Goal: Answer question/provide support: Answer question/provide support

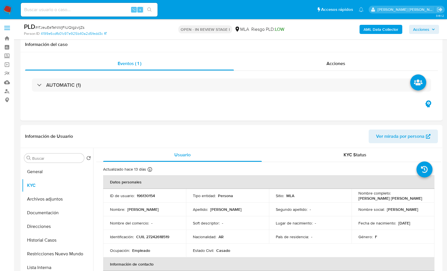
select select "10"
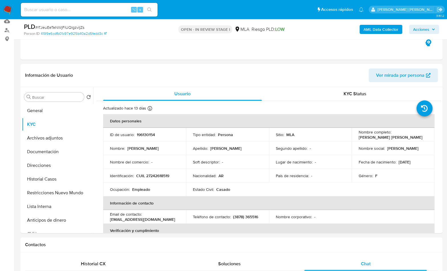
click at [288, 76] on header "Información de Usuario Ver mirada por persona" at bounding box center [231, 75] width 413 height 14
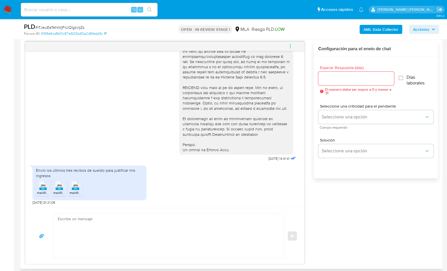
scroll to position [214, 0]
click at [178, 228] on textarea at bounding box center [167, 236] width 219 height 44
click at [184, 228] on textarea at bounding box center [167, 236] width 219 height 44
paste textarea "Hola, ¡Muchas gracias por tu respuesta! Confirmamos la recepción de la document…"
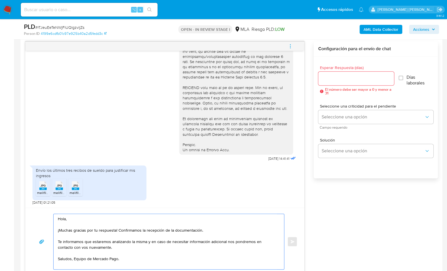
type textarea "Hola, ¡Muchas gracias por tu respuesta! Confirmamos la recepción de la document…"
click at [327, 84] on div at bounding box center [356, 79] width 76 height 14
click at [329, 80] on input "Esperar Respuesta (días)" at bounding box center [356, 78] width 76 height 7
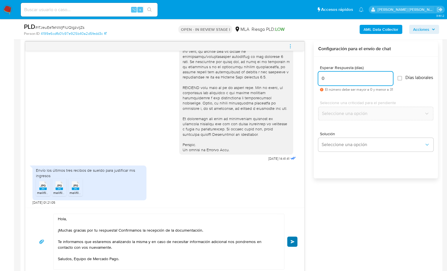
type input "0"
click at [294, 243] on button "Enviar" at bounding box center [292, 241] width 10 height 10
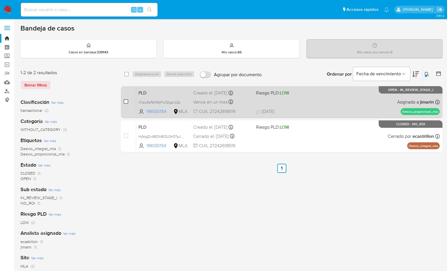
click at [125, 102] on input "checkbox" at bounding box center [126, 101] width 5 height 5
checkbox input "true"
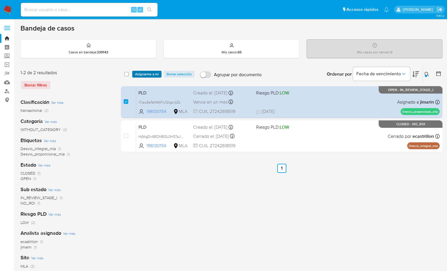
click at [147, 73] on span "Asignarme a mí" at bounding box center [147, 74] width 24 height 6
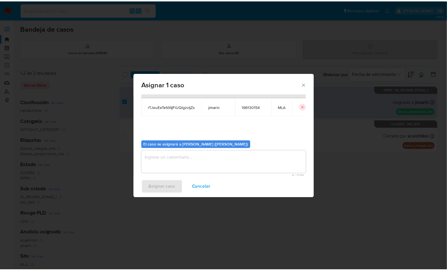
scroll to position [29, 0]
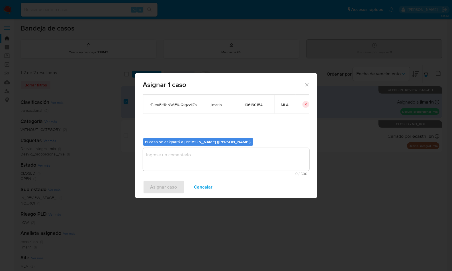
click at [198, 166] on textarea "assign-modal" at bounding box center [226, 159] width 166 height 23
click at [167, 190] on span "Asignar caso" at bounding box center [163, 187] width 27 height 13
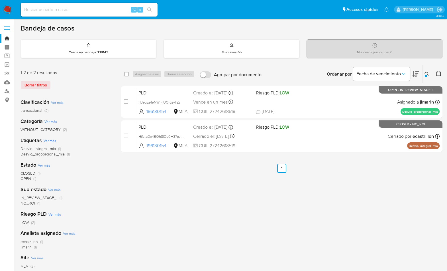
click at [425, 74] on icon at bounding box center [427, 74] width 5 height 5
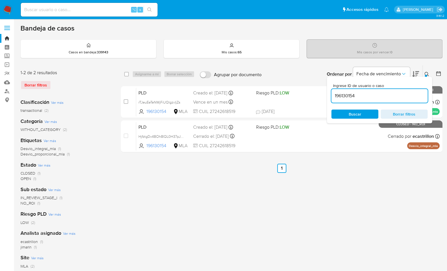
click at [376, 93] on input "196130154" at bounding box center [379, 95] width 96 height 7
click at [424, 79] on div "Ingrese ID de usuario o caso 196130154 Buscar Borrar filtros" at bounding box center [379, 100] width 105 height 46
click at [424, 77] on div "Ingrese ID de usuario o caso 196130154 Buscar Borrar filtros" at bounding box center [379, 100] width 105 height 46
click at [277, 67] on div "Ordenar por Fecha de vencimiento No es posible ordenar los resultados mientras …" at bounding box center [353, 74] width 178 height 18
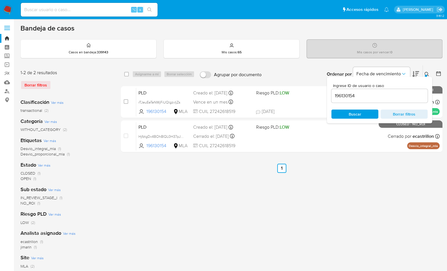
click at [389, 94] on input "196130154" at bounding box center [379, 95] width 96 height 7
paste input "2378761122"
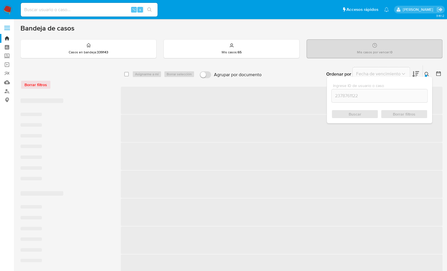
click at [427, 72] on icon at bounding box center [427, 74] width 5 height 5
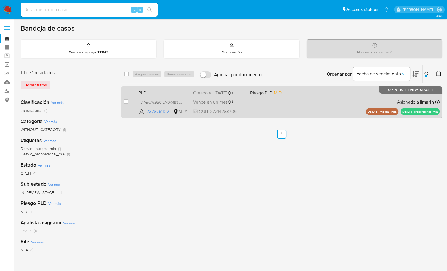
click at [343, 104] on div "PLD hu1AakvWz6jCrEM0K4B3lY3e 2378761122 MLA Riesgo PLD: MID Creado el: 12/09/20…" at bounding box center [288, 102] width 304 height 29
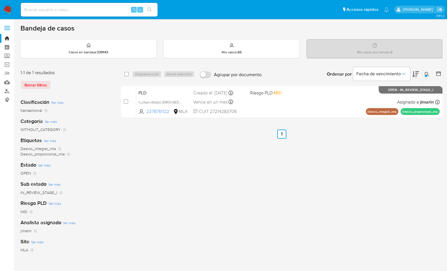
click at [424, 75] on button at bounding box center [427, 74] width 9 height 7
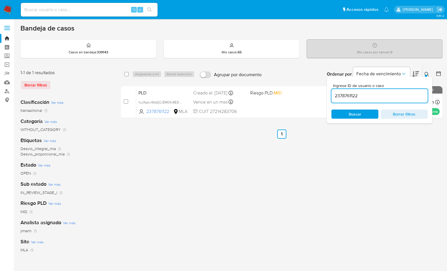
click at [382, 98] on input "2378761122" at bounding box center [379, 95] width 96 height 7
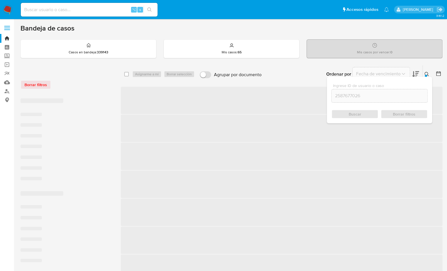
click at [429, 71] on button at bounding box center [427, 74] width 9 height 7
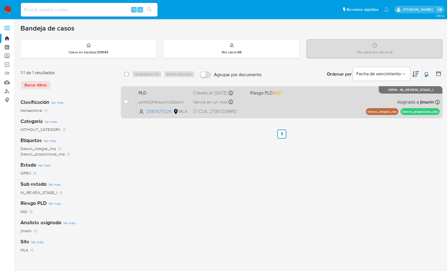
click at [381, 97] on div "PLD q1VKR1jZPWiSzViIYXZ2W2nY 2587677026 MLA Riesgo PLD: MID Creado el: 12/09/20…" at bounding box center [288, 102] width 304 height 29
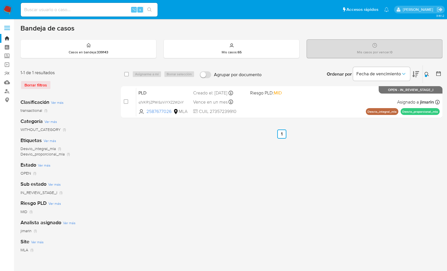
click at [427, 72] on icon at bounding box center [427, 74] width 5 height 5
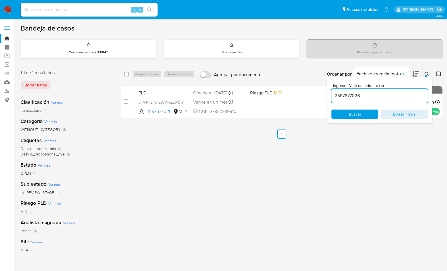
click at [405, 91] on div "2587677026" at bounding box center [379, 96] width 96 height 14
click at [395, 93] on input "2587677026" at bounding box center [379, 95] width 96 height 7
paste input "698815950"
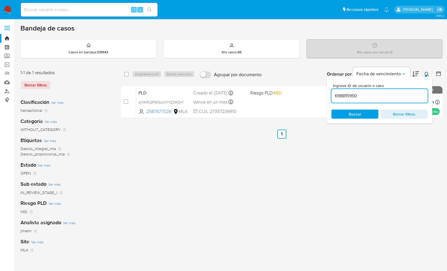
type input "698815950"
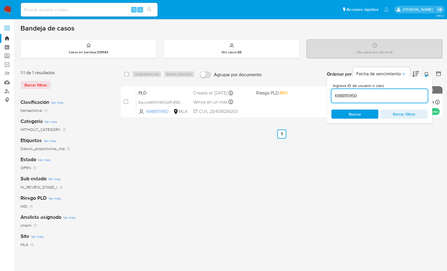
click at [425, 75] on div at bounding box center [426, 76] width 2 height 2
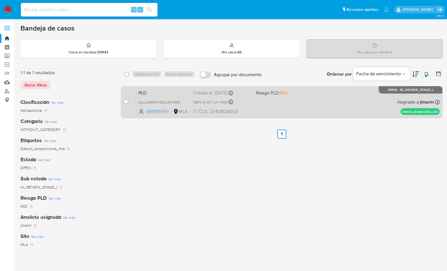
click at [337, 103] on div "PLD EjauUsM0KlH8X2dlRvBS9HlV 698815950 MLA Riesgo PLD: MID Creado el: 12/09/202…" at bounding box center [288, 102] width 304 height 29
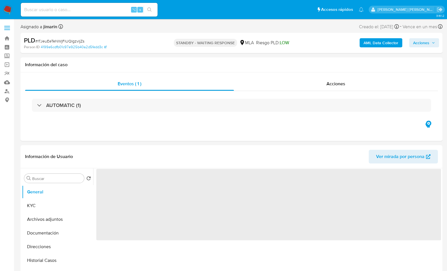
select select "10"
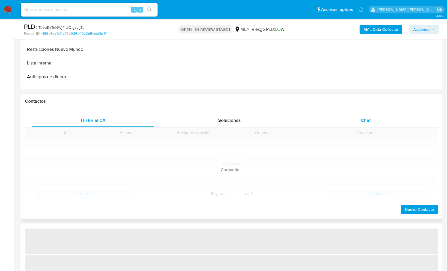
scroll to position [228, 0]
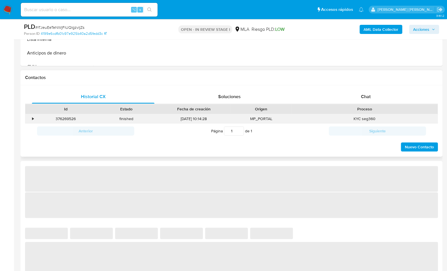
click at [372, 121] on div "KYC seg360" at bounding box center [365, 118] width 146 height 9
click at [373, 97] on div "Chat" at bounding box center [365, 97] width 123 height 14
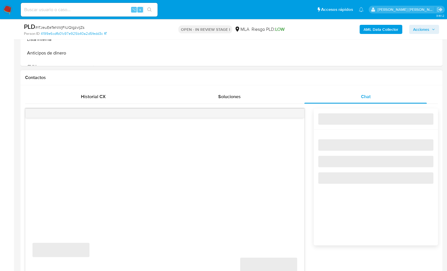
select select "10"
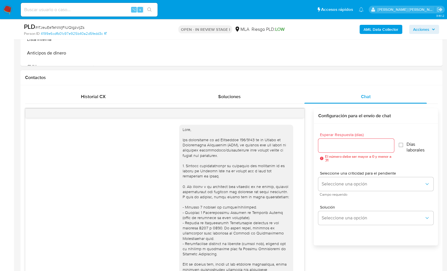
click at [298, 114] on div at bounding box center [164, 113] width 279 height 9
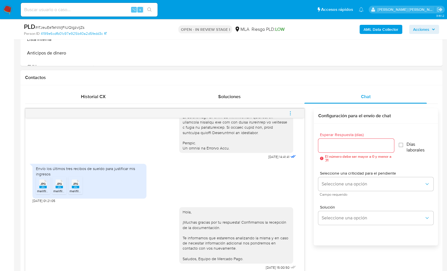
click at [295, 111] on button "menu-action" at bounding box center [290, 113] width 19 height 14
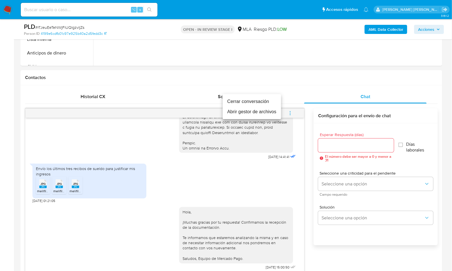
click at [259, 105] on li "Cerrar conversación" at bounding box center [252, 101] width 58 height 10
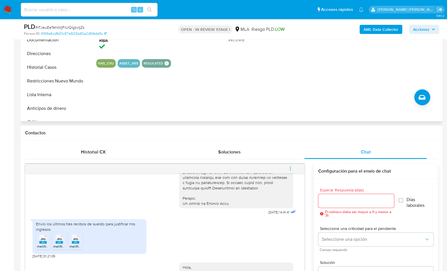
scroll to position [109, 0]
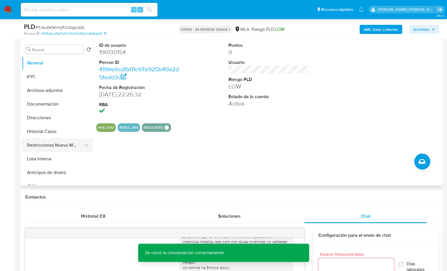
click at [51, 145] on button "Restricciones Nuevo Mundo" at bounding box center [55, 145] width 67 height 14
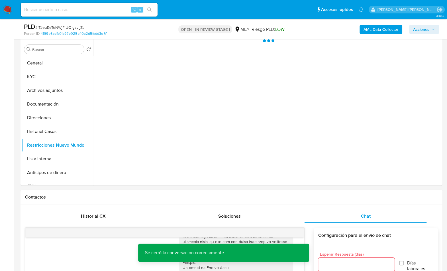
click at [370, 23] on div "AML Data Collector Acciones" at bounding box center [370, 29] width 137 height 13
click at [370, 27] on b "AML Data Collector" at bounding box center [381, 29] width 35 height 9
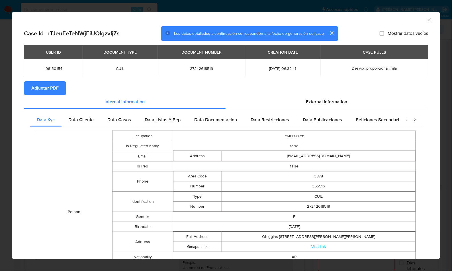
click at [39, 86] on span "Adjuntar PDF" at bounding box center [44, 88] width 27 height 13
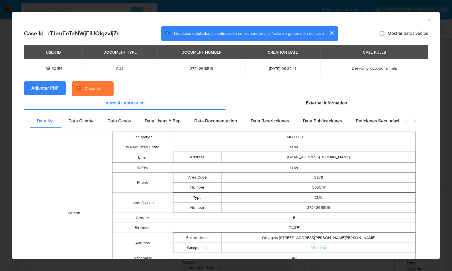
click at [386, 14] on div "AML Data Collector" at bounding box center [226, 19] width 428 height 14
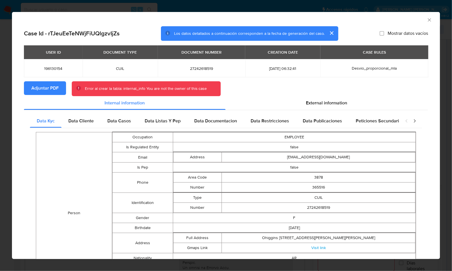
click at [427, 20] on icon "Cerrar ventana" at bounding box center [430, 20] width 6 height 6
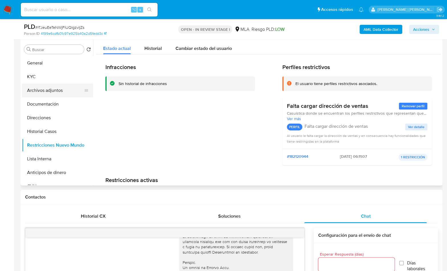
click at [61, 92] on button "Archivos adjuntos" at bounding box center [55, 91] width 67 height 14
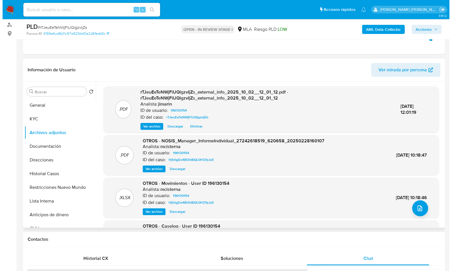
scroll to position [64, 0]
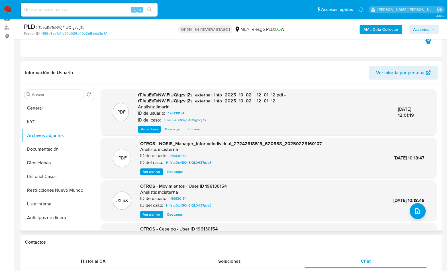
click at [414, 201] on span "19/Mar/2025 10:18:46" at bounding box center [409, 200] width 31 height 7
click at [406, 217] on div ".XLSX OTROS - Movimientos - User ID 196130154 Analista: mcisterna ID de usuario…" at bounding box center [269, 200] width 330 height 35
click at [422, 208] on button "upload-file" at bounding box center [418, 211] width 16 height 16
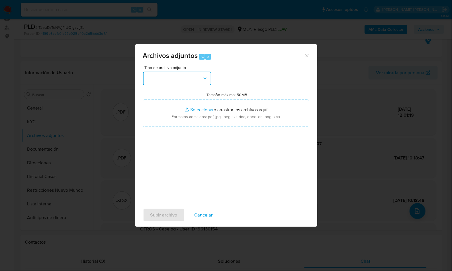
click at [195, 78] on button "button" at bounding box center [177, 79] width 68 height 14
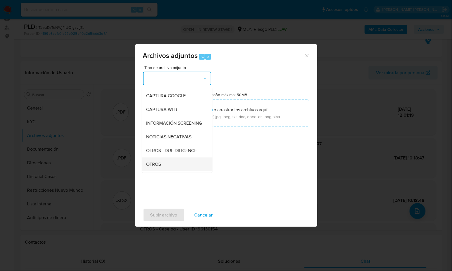
scroll to position [78, 0]
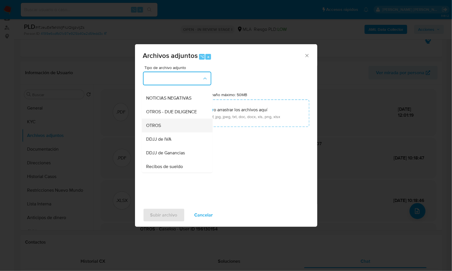
click at [166, 132] on div "OTROS" at bounding box center [175, 126] width 58 height 14
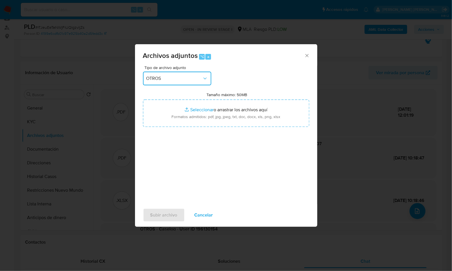
click at [166, 76] on span "OTROS" at bounding box center [174, 79] width 56 height 6
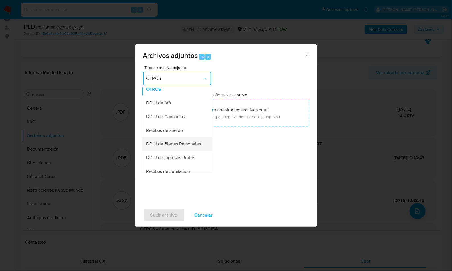
scroll to position [121, 0]
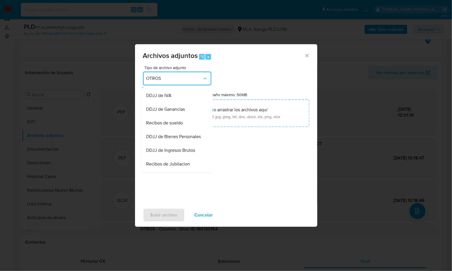
click at [179, 126] on span "Recibos de sueldo" at bounding box center [164, 123] width 37 height 6
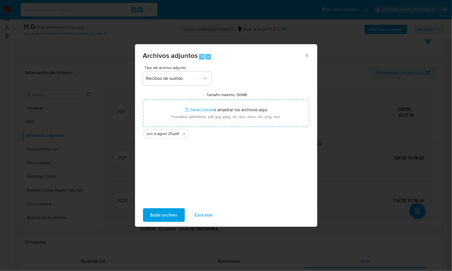
click at [167, 219] on span "Subir archivo" at bounding box center [163, 215] width 27 height 13
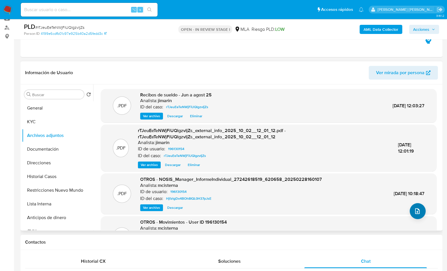
click at [423, 205] on div ".PDF OTROS - NOSIS_Manager_InformeIndividual_27242618519_620658_20250228160107 …" at bounding box center [269, 193] width 330 height 35
click at [420, 210] on button "upload-file" at bounding box center [418, 211] width 16 height 16
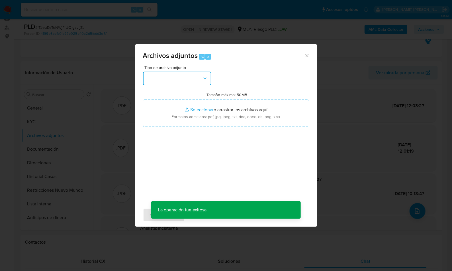
click at [188, 81] on button "button" at bounding box center [177, 79] width 68 height 14
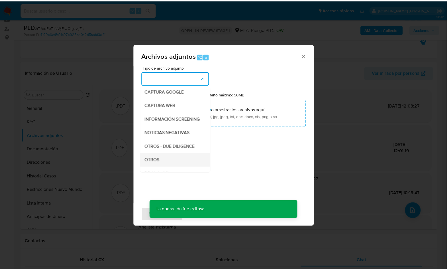
scroll to position [45, 0]
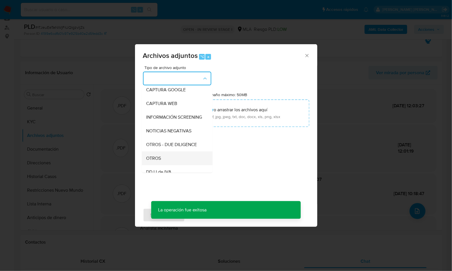
click at [166, 165] on div "OTROS" at bounding box center [175, 158] width 58 height 14
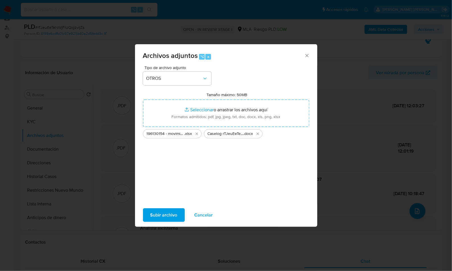
click at [162, 214] on span "Subir archivo" at bounding box center [163, 215] width 27 height 13
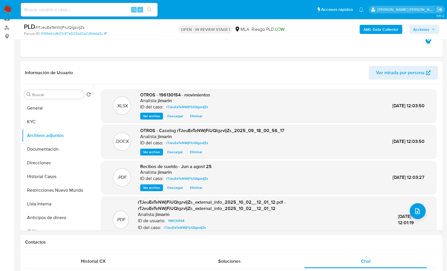
click at [410, 34] on div "AML Data Collector Acciones" at bounding box center [370, 29] width 137 height 13
click at [417, 30] on span "Acciones" at bounding box center [421, 29] width 16 height 9
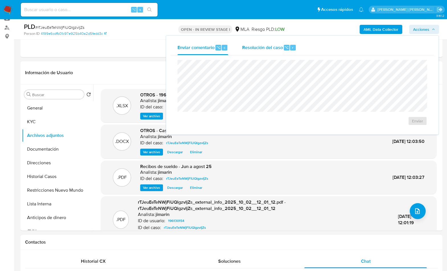
click at [270, 53] on div "Resolución del caso ⌥ r" at bounding box center [269, 47] width 54 height 15
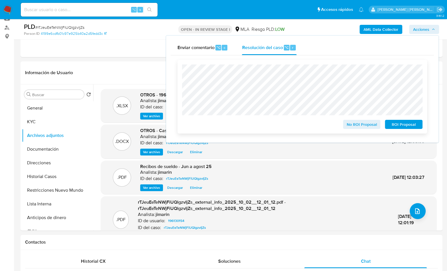
click at [350, 126] on span "No ROI Proposal" at bounding box center [362, 124] width 30 height 8
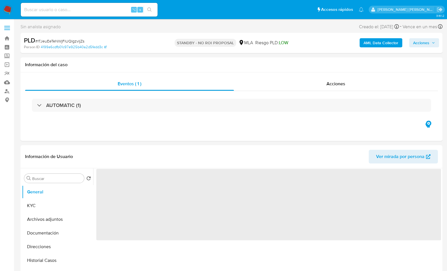
select select "10"
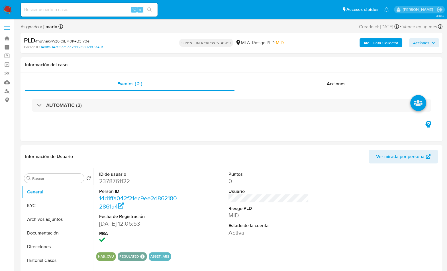
click at [53, 39] on span "# hu1AakvWz6jCrEM0K4B3lY3e" at bounding box center [62, 41] width 54 height 6
copy span "hu1AakvWz6jCrEM0K4B3lY3e"
click at [120, 180] on dd "2378761122" at bounding box center [139, 181] width 81 height 8
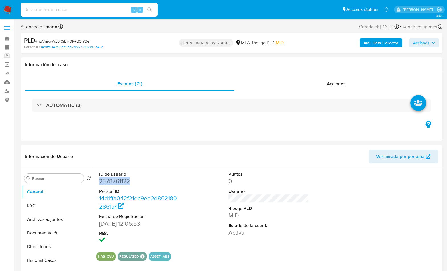
copy dd "2378761122"
click at [55, 203] on button "KYC" at bounding box center [55, 206] width 67 height 14
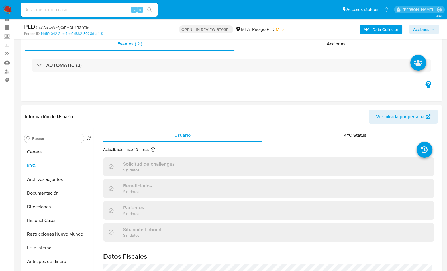
scroll to position [97, 0]
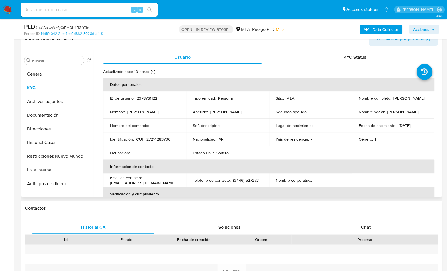
click at [164, 137] on p "CUIT 27214283706" at bounding box center [153, 139] width 34 height 5
copy p "27214283706"
click at [374, 229] on div "Chat" at bounding box center [365, 227] width 123 height 14
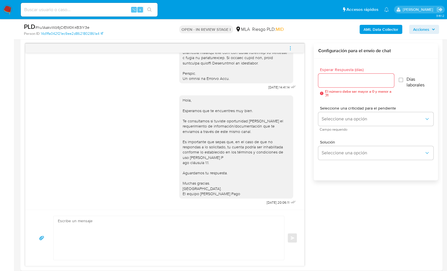
scroll to position [102, 0]
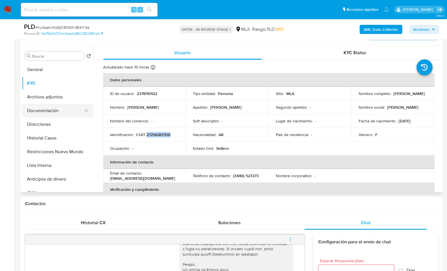
click at [52, 106] on button "Documentación" at bounding box center [55, 111] width 67 height 14
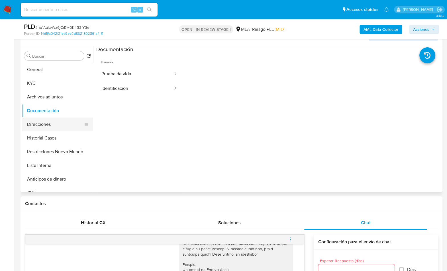
click at [42, 126] on button "Direcciones" at bounding box center [55, 124] width 67 height 14
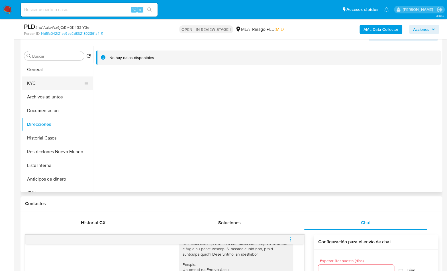
click at [53, 86] on button "KYC" at bounding box center [55, 83] width 67 height 14
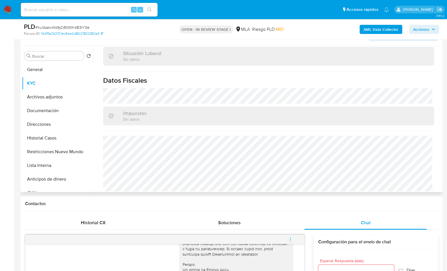
scroll to position [307, 0]
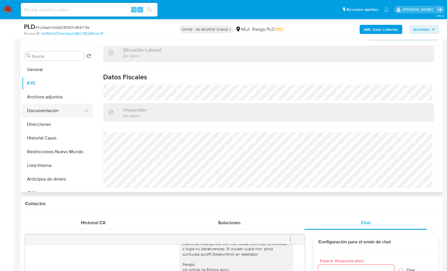
click at [54, 109] on button "Documentación" at bounding box center [55, 111] width 67 height 14
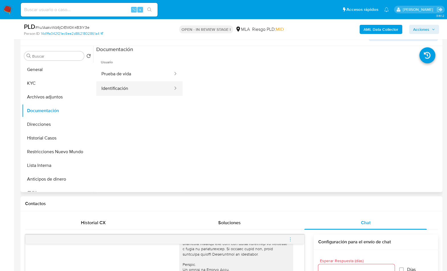
click at [138, 90] on button "Identificación" at bounding box center [134, 88] width 77 height 15
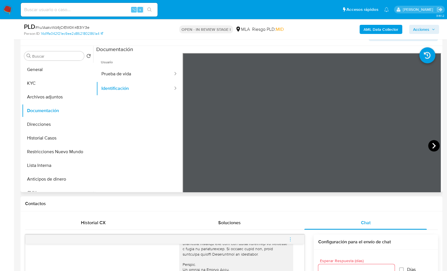
click at [436, 146] on icon at bounding box center [433, 145] width 11 height 11
click at [353, 218] on div "Chat" at bounding box center [365, 223] width 123 height 14
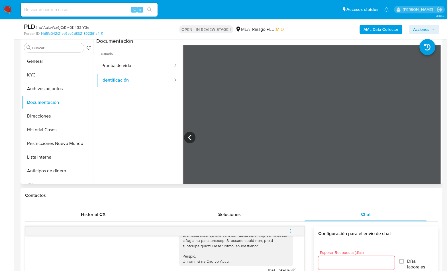
scroll to position [282, 0]
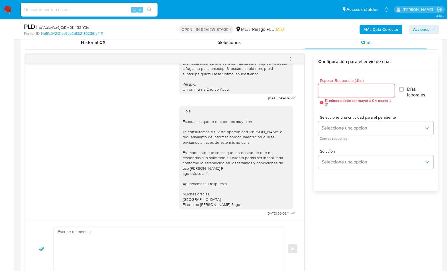
click at [294, 61] on button "menu-action" at bounding box center [290, 59] width 19 height 14
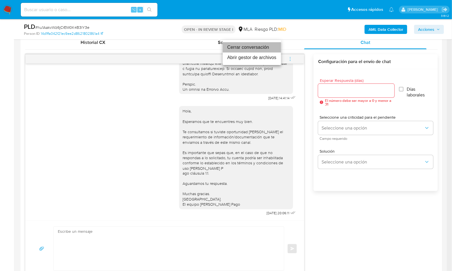
click at [253, 48] on li "Cerrar conversación" at bounding box center [252, 47] width 58 height 10
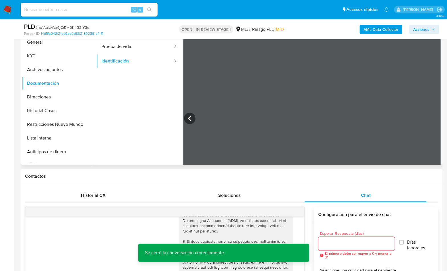
scroll to position [125, 0]
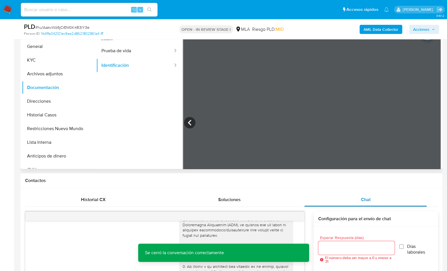
click at [361, 197] on span "Chat" at bounding box center [366, 199] width 10 height 7
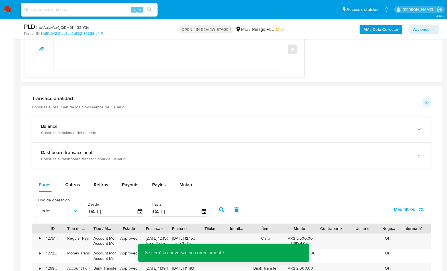
scroll to position [525, 0]
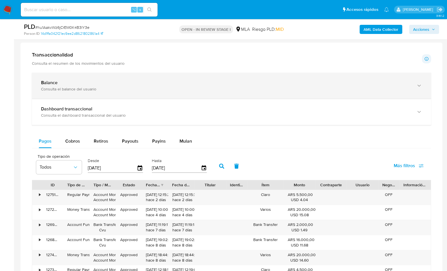
click at [320, 80] on div "Balance" at bounding box center [226, 83] width 370 height 6
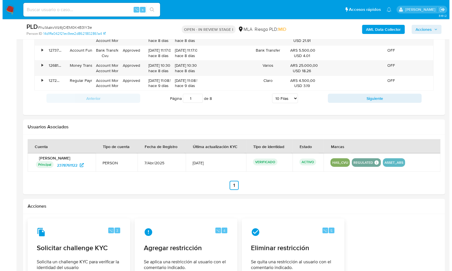
scroll to position [1057, 0]
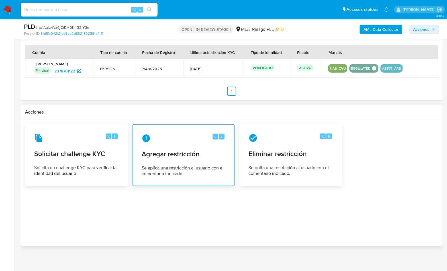
click at [209, 172] on span "Se aplica una restricción al usuario con el comentario indicado." at bounding box center [184, 170] width 84 height 11
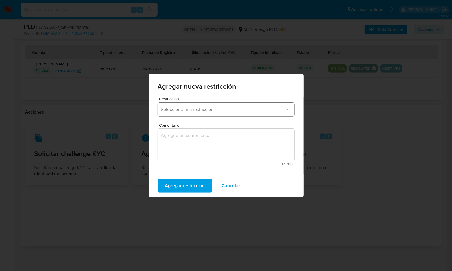
click at [185, 111] on span "Seleccione una restricción" at bounding box center [223, 110] width 124 height 6
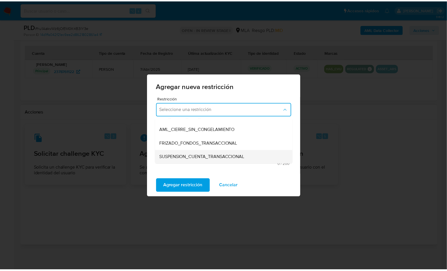
scroll to position [52, 0]
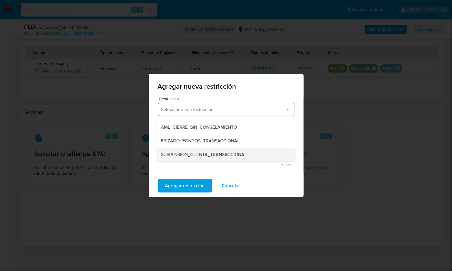
click at [199, 153] on span "SUSPENSION_CUENTA_TRANSACCIONAL" at bounding box center [204, 155] width 86 height 6
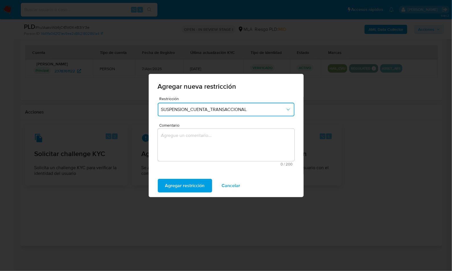
click at [203, 149] on textarea "Comentario" at bounding box center [226, 145] width 137 height 32
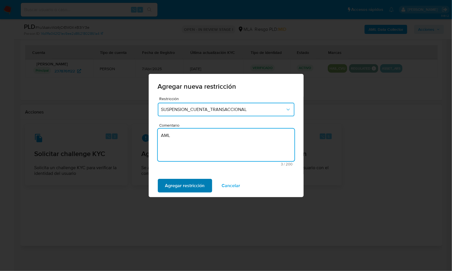
type textarea "AML"
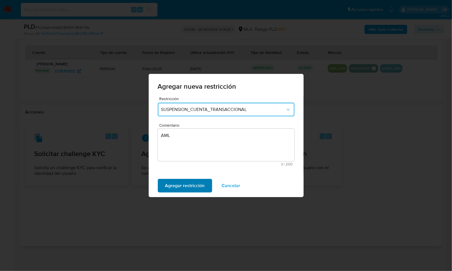
click at [185, 186] on span "Agregar restricción" at bounding box center [185, 185] width 40 height 13
click at [191, 182] on button "Confirmar" at bounding box center [175, 186] width 35 height 14
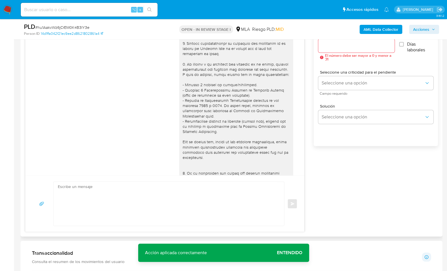
scroll to position [319, 0]
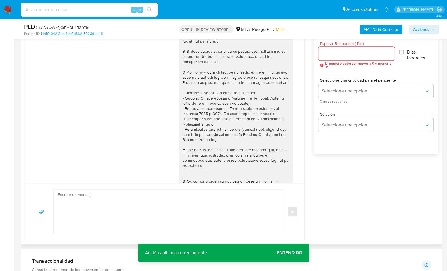
click at [217, 210] on textarea at bounding box center [167, 212] width 219 height 44
click at [205, 209] on textarea at bounding box center [167, 212] width 219 height 44
click at [168, 204] on textarea at bounding box center [167, 212] width 219 height 44
paste textarea "Hola , En función de las operaciones registradas en tu cuenta de Mercado Pago, …"
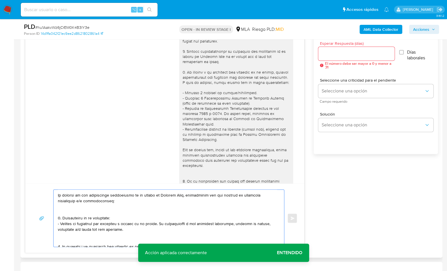
scroll to position [0, 0]
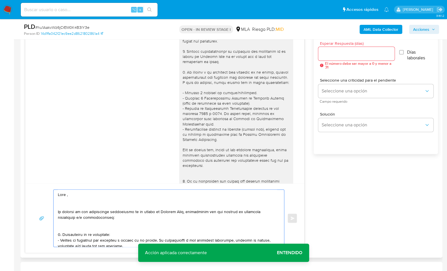
click at [97, 197] on textarea at bounding box center [167, 218] width 219 height 57
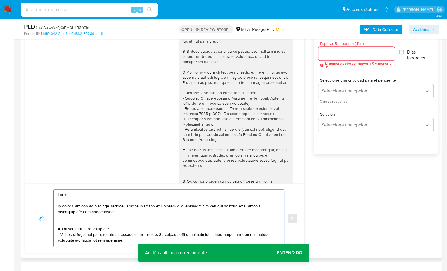
click at [79, 223] on textarea at bounding box center [167, 218] width 219 height 57
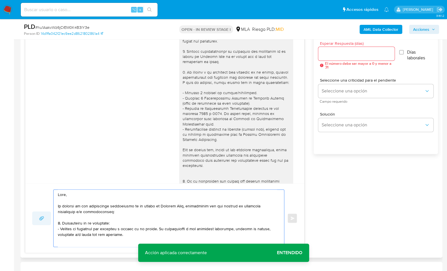
drag, startPoint x: 132, startPoint y: 239, endPoint x: 48, endPoint y: 222, distance: 85.9
click at [48, 222] on div "Enviar" at bounding box center [164, 218] width 265 height 58
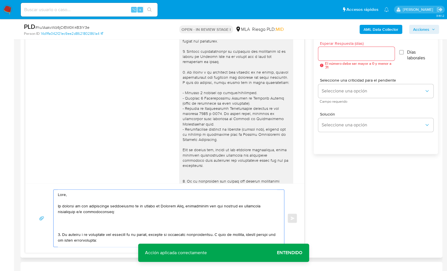
click at [74, 230] on textarea at bounding box center [167, 218] width 219 height 57
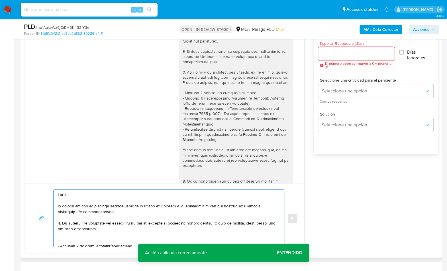
click at [59, 222] on textarea at bounding box center [167, 218] width 219 height 57
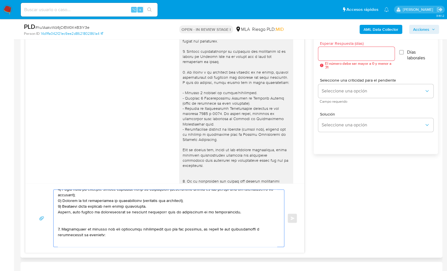
scroll to position [141, 0]
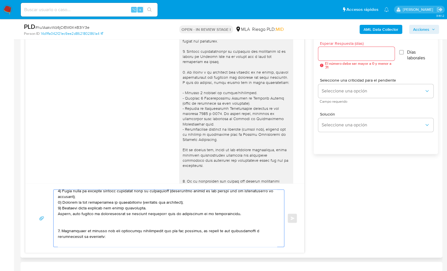
drag, startPoint x: 58, startPoint y: 194, endPoint x: 63, endPoint y: 222, distance: 28.1
click at [63, 222] on textarea at bounding box center [167, 218] width 219 height 57
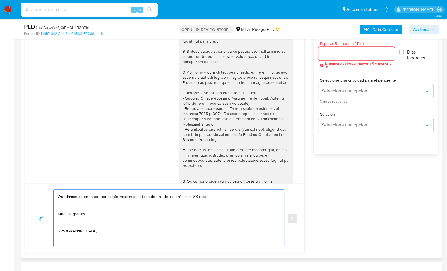
scroll to position [0, 0]
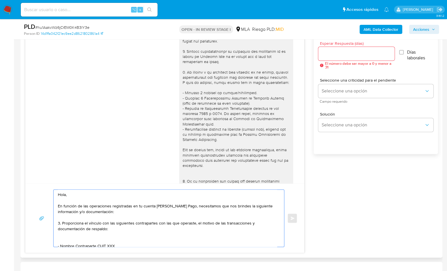
click at [59, 222] on textarea "Hola, En función de las operaciones registradas en tu cuenta de Mercado Pago, n…" at bounding box center [167, 218] width 219 height 57
click at [114, 224] on textarea "Hola, En función de las operaciones registradas en tu cuenta de Mercado Pago, n…" at bounding box center [167, 218] width 219 height 57
click at [130, 221] on textarea "Hola, En función de las operaciones registradas en tu cuenta de Mercado Pago, n…" at bounding box center [167, 218] width 219 height 57
click at [150, 223] on textarea "Hola, En función de las operaciones registradas en tu cuenta de Mercado Pago, n…" at bounding box center [167, 218] width 219 height 57
click at [163, 222] on textarea "Hola, En función de las operaciones registradas en tu cuenta de Mercado Pago, n…" at bounding box center [167, 218] width 219 height 57
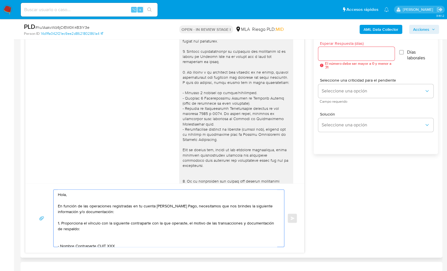
click at [215, 223] on textarea "Hola, En función de las operaciones registradas en tu cuenta de Mercado Pago, n…" at bounding box center [167, 218] width 219 height 57
click at [238, 222] on textarea "Hola, En función de las operaciones registradas en tu cuenta de Mercado Pago, n…" at bounding box center [167, 218] width 219 height 57
click at [78, 239] on textarea "Hola, En función de las operaciones registradas en tu cuenta de Mercado Pago, n…" at bounding box center [167, 218] width 219 height 57
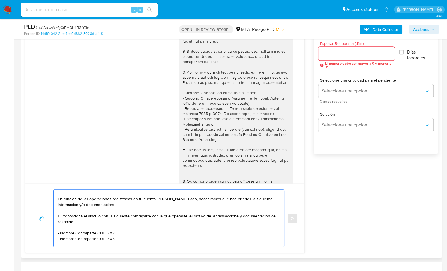
scroll to position [9, 0]
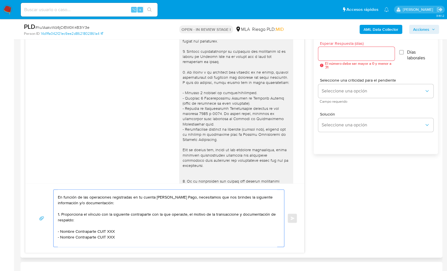
drag, startPoint x: 61, startPoint y: 230, endPoint x: 96, endPoint y: 231, distance: 35.3
click at [96, 231] on textarea "Hola, En función de las operaciones registradas en tu cuenta de Mercado Pago, n…" at bounding box center [167, 218] width 219 height 57
paste textarea "Eduardo Daniel Peralta"
click at [116, 231] on textarea "Hola, En función de las operaciones registradas en tu cuenta de Mercado Pago, n…" at bounding box center [167, 218] width 219 height 57
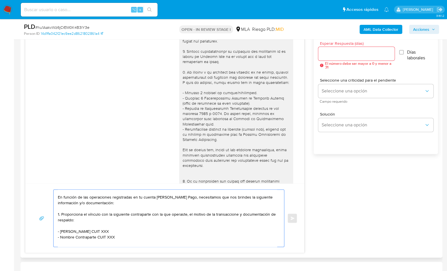
paste textarea "20259373035"
drag, startPoint x: 111, startPoint y: 236, endPoint x: 55, endPoint y: 237, distance: 56.4
click at [55, 237] on div "Hola, En función de las operaciones registradas en tu cuenta de Mercado Pago, n…" at bounding box center [168, 218] width 228 height 57
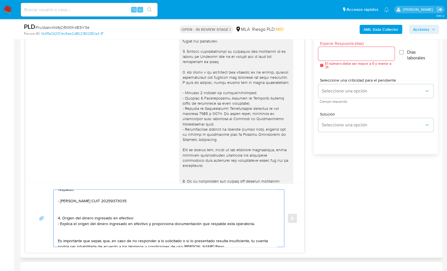
scroll to position [41, 0]
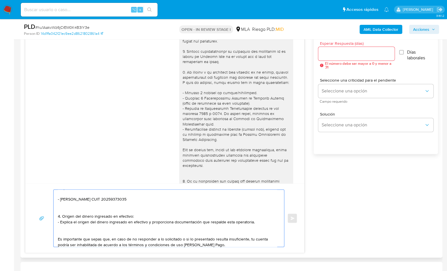
click at [69, 209] on textarea "Hola, En función de las operaciones registradas en tu cuenta de Mercado Pago, n…" at bounding box center [167, 218] width 219 height 57
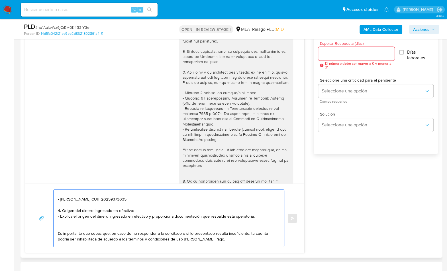
drag, startPoint x: 265, startPoint y: 216, endPoint x: 68, endPoint y: 203, distance: 196.8
click at [68, 203] on textarea "Hola, En función de las operaciones registradas en tu cuenta de Mercado Pago, n…" at bounding box center [167, 218] width 219 height 57
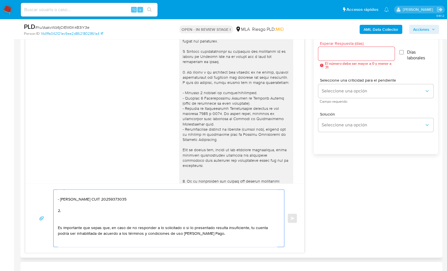
paste textarea "Notamos un incremento en tu operatoria e ingresos en noviembre 2024. ¿Podrías e…"
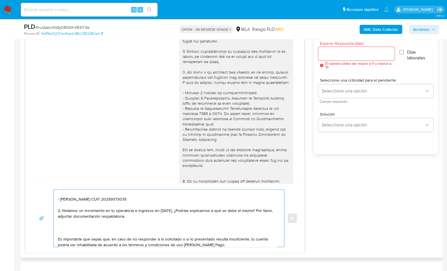
click at [174, 209] on textarea "Hola, En función de las operaciones registradas en tu cuenta de Mercado Pago, n…" at bounding box center [167, 218] width 219 height 57
click at [76, 232] on textarea "Hola, En función de las operaciones registradas en tu cuenta de Mercado Pago, n…" at bounding box center [167, 218] width 219 height 57
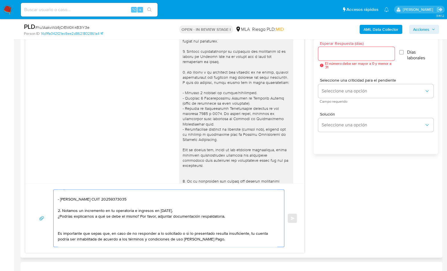
drag, startPoint x: 219, startPoint y: 239, endPoint x: 57, endPoint y: 223, distance: 162.6
click at [57, 223] on div "Hola, En función de las operaciones registradas en tu cuenta de Mercado Pago, n…" at bounding box center [168, 218] width 228 height 57
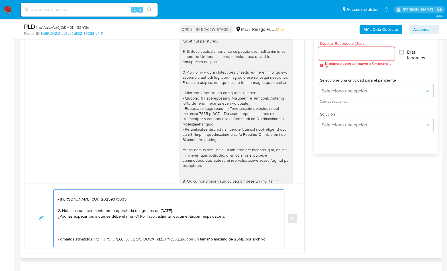
click at [61, 230] on textarea "Hola, En función de las operaciones registradas en tu cuenta de Mercado Pago, n…" at bounding box center [167, 218] width 219 height 57
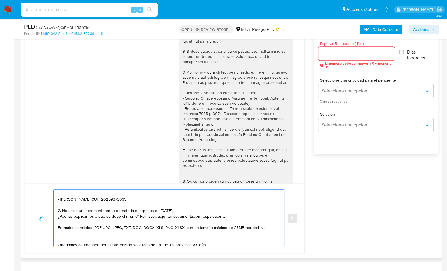
click at [73, 235] on textarea "Hola, En función de las operaciones registradas en tu cuenta de Mercado Pago, n…" at bounding box center [167, 218] width 219 height 57
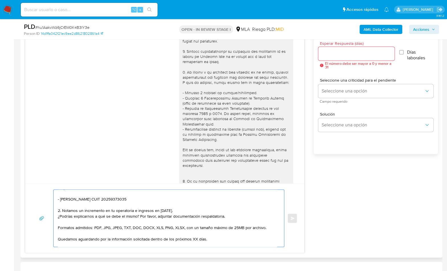
click at [193, 238] on textarea "Hola, En función de las operaciones registradas en tu cuenta de Mercado Pago, n…" at bounding box center [167, 218] width 219 height 57
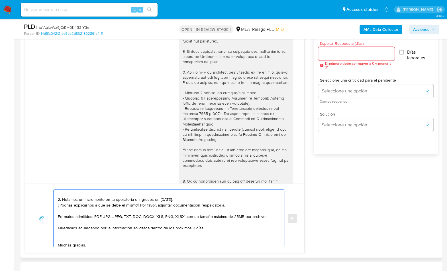
click at [69, 241] on textarea "Hola, En función de las operaciones registradas en tu cuenta de Mercado Pago, n…" at bounding box center [167, 218] width 219 height 57
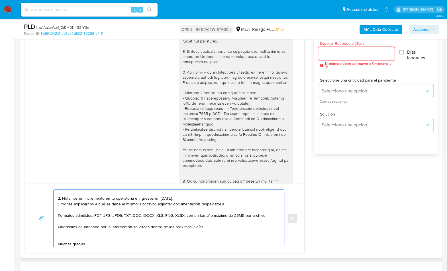
click at [69, 235] on textarea "Hola, En función de las operaciones registradas en tu cuenta de Mercado Pago, n…" at bounding box center [167, 218] width 219 height 57
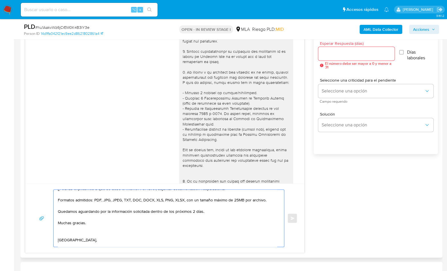
scroll to position [69, 0]
click at [63, 232] on textarea "Hola, En función de las operaciones registradas en tu cuenta de Mercado Pago, n…" at bounding box center [167, 218] width 219 height 57
click at [76, 242] on textarea "Hola, En función de las operaciones registradas en tu cuenta de Mercado Pago, n…" at bounding box center [167, 218] width 219 height 57
click at [72, 238] on textarea "Hola, En función de las operaciones registradas en tu cuenta de Mercado Pago, n…" at bounding box center [167, 218] width 219 height 57
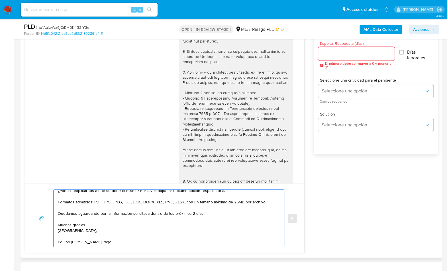
click at [71, 245] on textarea "Hola, En función de las operaciones registradas en tu cuenta de Mercado Pago, n…" at bounding box center [167, 218] width 219 height 57
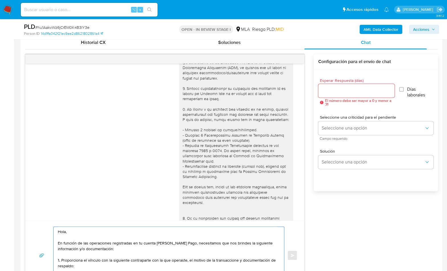
scroll to position [282, 0]
type textarea "Hola, En función de las operaciones registradas en tu cuenta de Mercado Pago, n…"
click at [328, 89] on input "Esperar Respuesta (días)" at bounding box center [356, 91] width 76 height 7
type input "2"
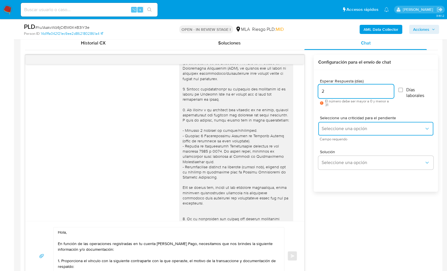
click at [337, 129] on span "Seleccione una opción" at bounding box center [373, 129] width 103 height 6
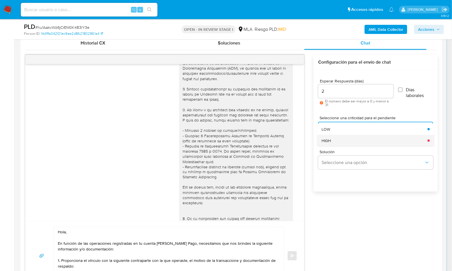
click at [338, 136] on div "HIGH" at bounding box center [373, 140] width 103 height 11
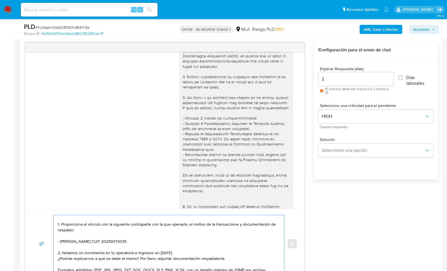
scroll to position [66, 0]
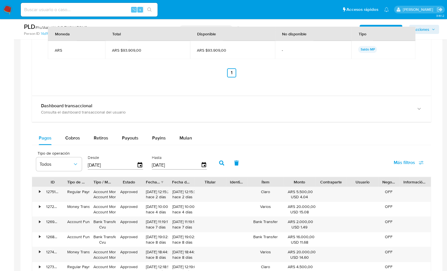
drag, startPoint x: 58, startPoint y: 220, endPoint x: 165, endPoint y: 282, distance: 123.6
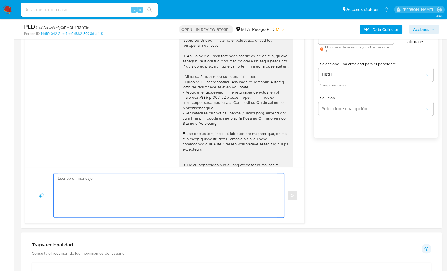
scroll to position [0, 0]
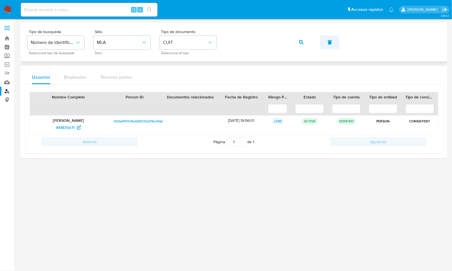
click at [323, 45] on button "button" at bounding box center [329, 42] width 19 height 14
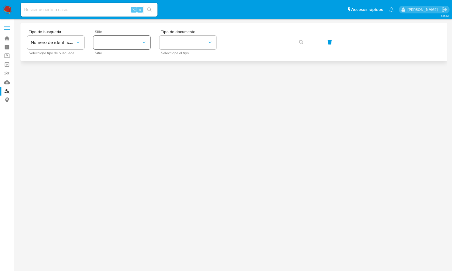
click at [118, 36] on button "site_id" at bounding box center [121, 43] width 57 height 14
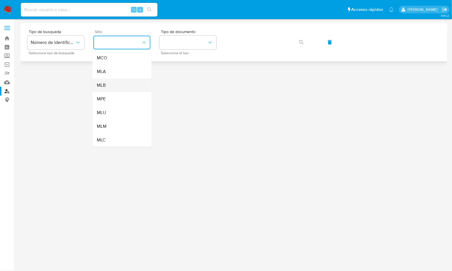
click at [120, 87] on div "MLB" at bounding box center [120, 85] width 47 height 14
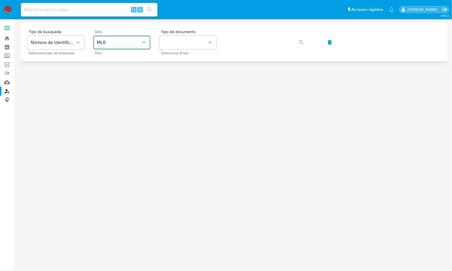
click at [123, 46] on button "MLB" at bounding box center [121, 43] width 57 height 14
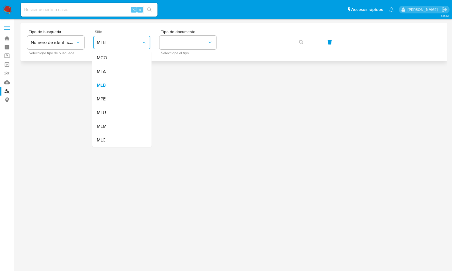
click at [113, 72] on div "MLA" at bounding box center [120, 72] width 47 height 14
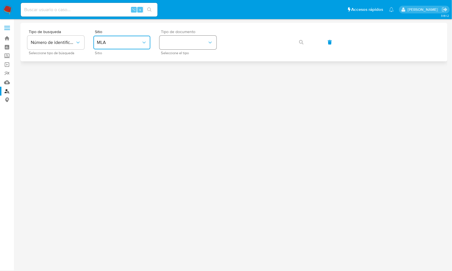
click at [188, 46] on button "identificationType" at bounding box center [188, 43] width 57 height 14
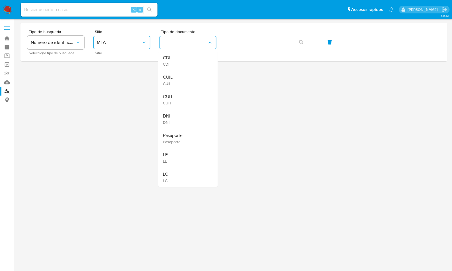
drag, startPoint x: 180, startPoint y: 97, endPoint x: 202, endPoint y: 79, distance: 29.0
click at [180, 97] on div "CUIT CUIT" at bounding box center [186, 99] width 47 height 19
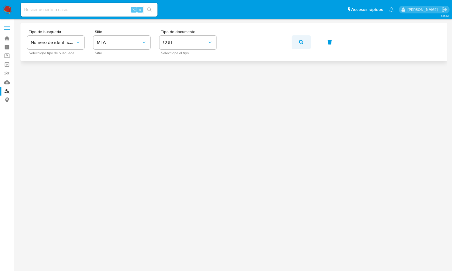
click at [303, 46] on span "button" at bounding box center [301, 42] width 5 height 13
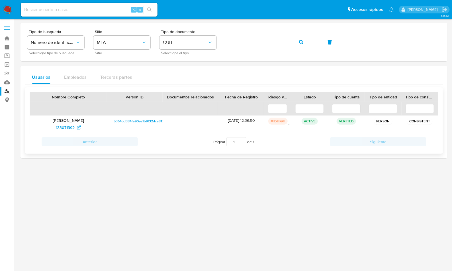
click at [48, 125] on div "133071392" at bounding box center [68, 127] width 69 height 9
click at [58, 127] on span "133071392" at bounding box center [65, 127] width 19 height 9
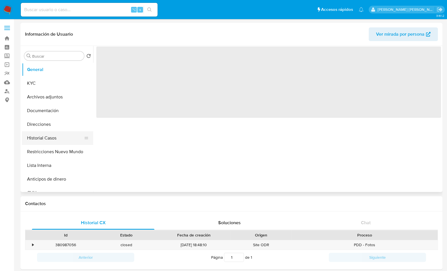
click at [55, 133] on button "Historial Casos" at bounding box center [55, 138] width 67 height 14
select select "10"
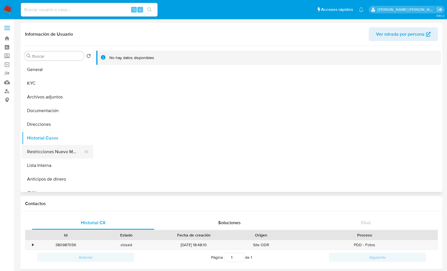
click at [64, 158] on button "Restricciones Nuevo Mundo" at bounding box center [55, 152] width 67 height 14
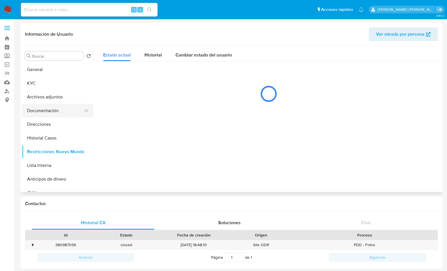
click at [46, 109] on button "Documentación" at bounding box center [55, 111] width 67 height 14
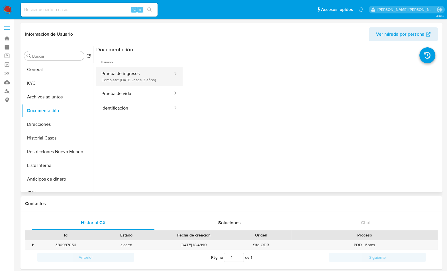
click at [120, 83] on button "Prueba de ingresos Completo: [DATE] (hace 3 años)" at bounding box center [134, 76] width 77 height 19
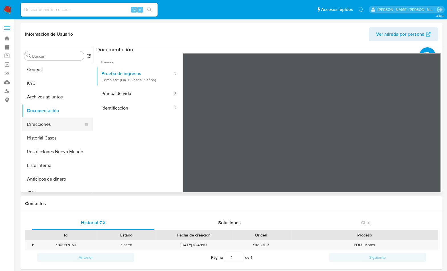
click at [45, 125] on button "Direcciones" at bounding box center [55, 124] width 67 height 14
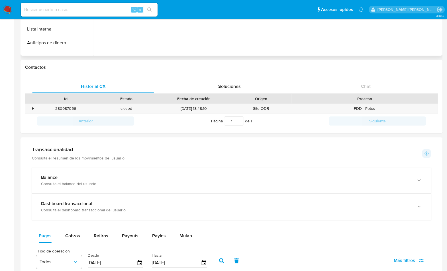
scroll to position [21, 0]
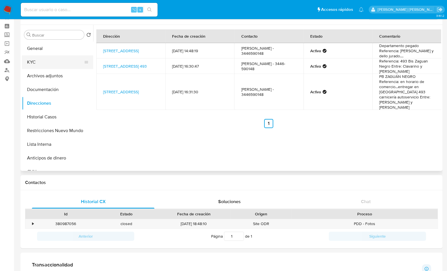
click at [40, 60] on button "KYC" at bounding box center [55, 62] width 67 height 14
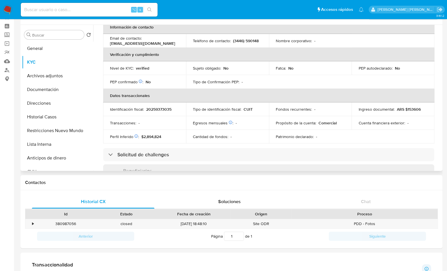
scroll to position [0, 0]
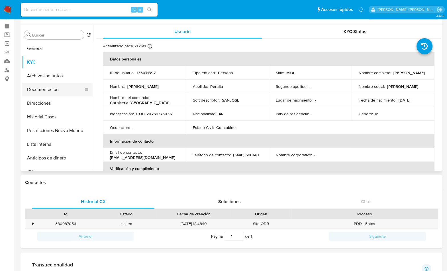
click at [52, 84] on button "Documentación" at bounding box center [55, 90] width 67 height 14
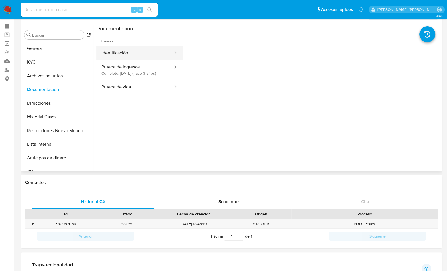
click at [133, 51] on button "Identificación" at bounding box center [134, 53] width 77 height 15
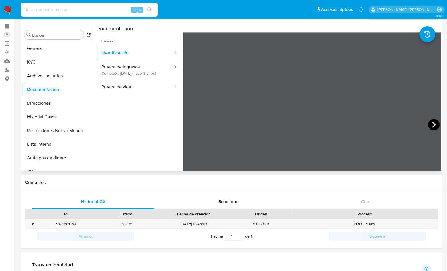
click at [433, 124] on icon at bounding box center [433, 125] width 3 height 6
click at [184, 123] on icon at bounding box center [189, 124] width 11 height 11
click at [36, 62] on button "KYC" at bounding box center [55, 62] width 67 height 14
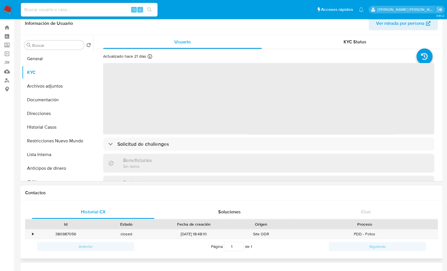
scroll to position [10, 0]
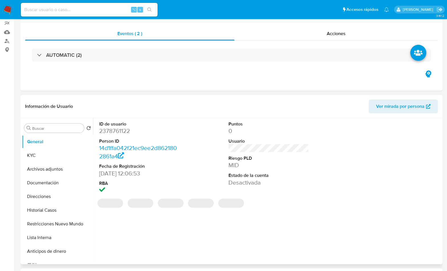
select select "10"
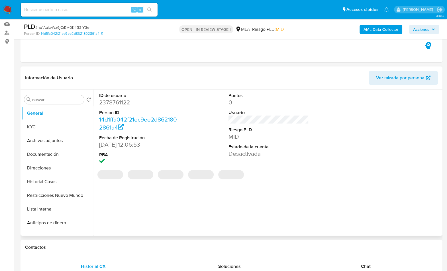
scroll to position [60, 0]
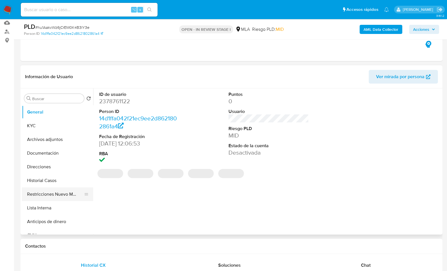
click at [64, 190] on button "Restricciones Nuevo Mundo" at bounding box center [55, 194] width 67 height 14
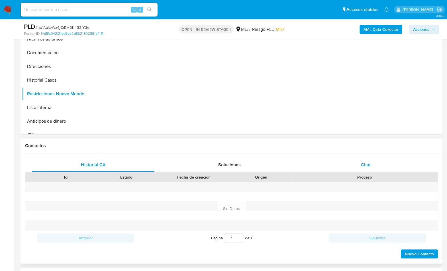
click at [373, 162] on div "Chat" at bounding box center [365, 165] width 123 height 14
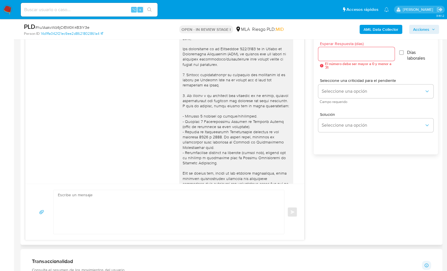
scroll to position [292, 0]
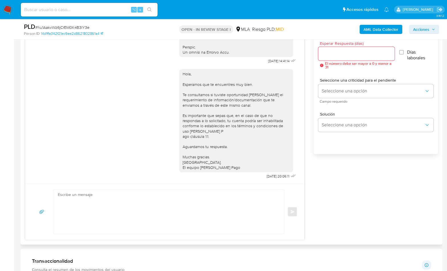
click at [202, 215] on textarea at bounding box center [167, 212] width 219 height 44
paste textarea "Hola, En función de las operaciones registradas en tu cuenta [PERSON_NAME] Pago…"
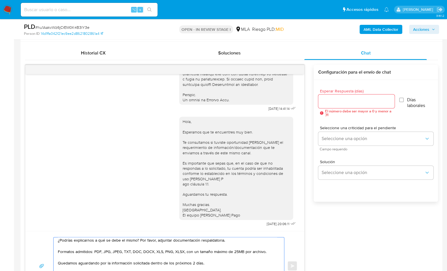
scroll to position [263, 0]
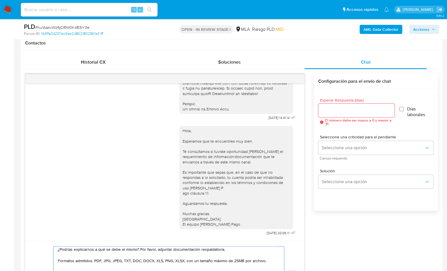
type textarea "Hola, En función de las operaciones registradas en tu cuenta de Mercado Pago, n…"
click at [345, 107] on input "Esperar Respuesta (días)" at bounding box center [356, 110] width 76 height 7
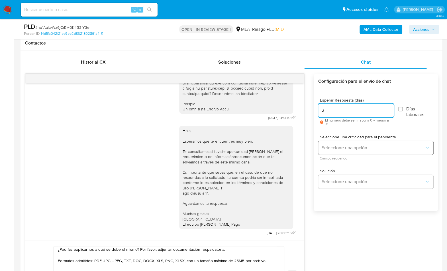
type input "2"
click at [347, 151] on button "Seleccione una opción" at bounding box center [375, 148] width 115 height 14
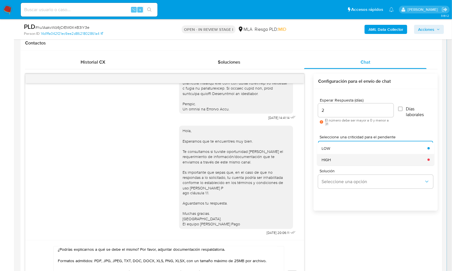
click at [346, 157] on div "HIGH" at bounding box center [373, 159] width 103 height 11
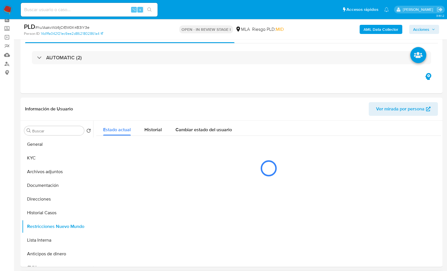
scroll to position [21, 0]
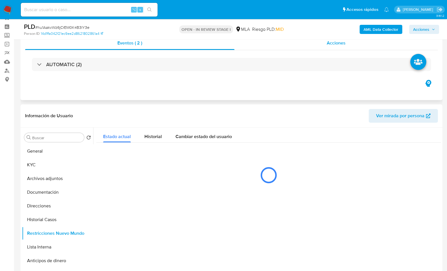
click at [351, 48] on div "Acciones" at bounding box center [337, 43] width 204 height 14
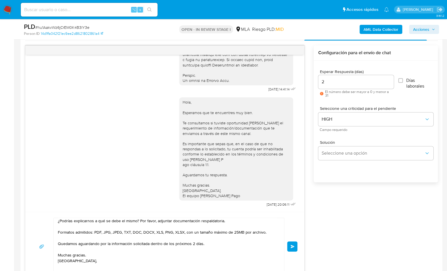
scroll to position [381, 0]
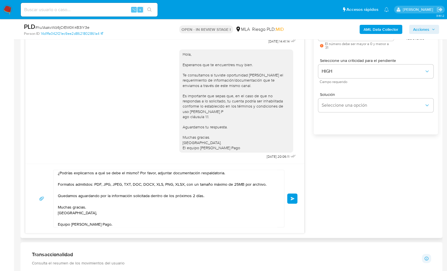
click at [296, 201] on button "Enviar" at bounding box center [292, 198] width 10 height 10
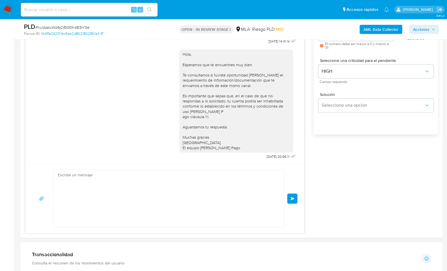
scroll to position [449, 0]
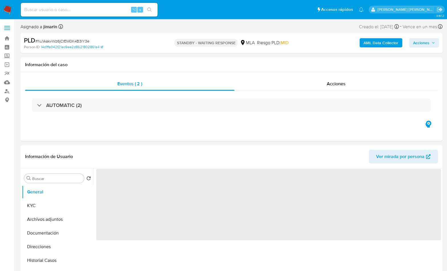
select select "10"
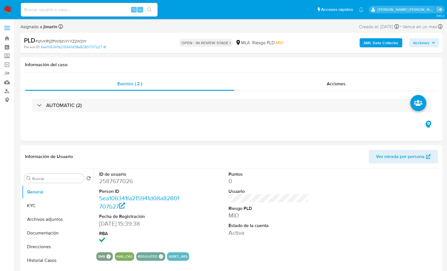
click at [88, 38] on div "PLD # q1VKR1jZPWiSzViIYXZ2W2nY" at bounding box center [92, 40] width 136 height 9
click at [85, 40] on span "# q1VKR1jZPWiSzViIYXZ2W2nY" at bounding box center [61, 41] width 52 height 6
copy span "q1VKR1jZPWiSzViIYXZ2W2nY"
click at [121, 180] on dd "2587677026" at bounding box center [139, 181] width 81 height 8
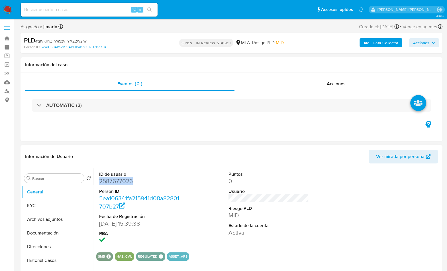
click at [121, 180] on dd "2587677026" at bounding box center [139, 181] width 81 height 8
copy dd "2587677026"
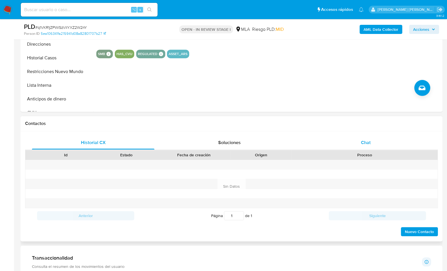
click at [378, 136] on div "Chat" at bounding box center [365, 143] width 123 height 14
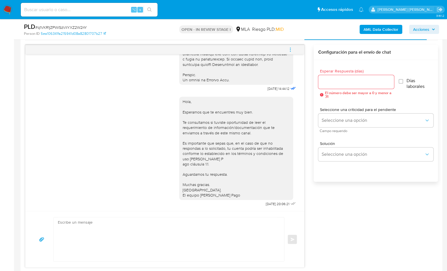
scroll to position [290, 0]
click at [290, 44] on span "menu-action" at bounding box center [290, 50] width 5 height 14
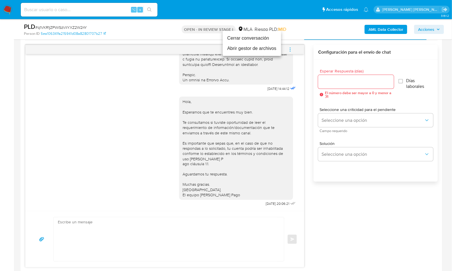
click at [245, 38] on li "Cerrar conversación" at bounding box center [252, 38] width 58 height 10
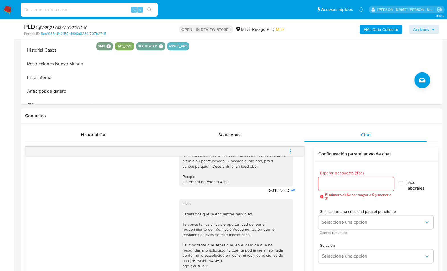
scroll to position [66, 0]
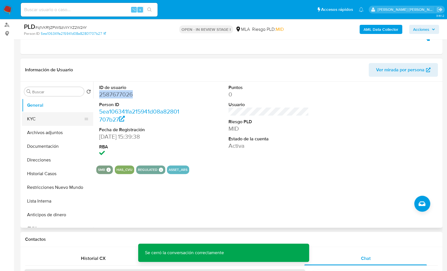
click at [37, 120] on button "KYC" at bounding box center [55, 119] width 67 height 14
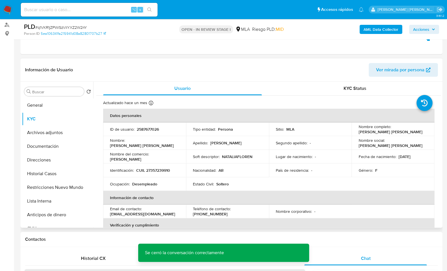
click at [160, 169] on p "CUIL 27357239910" at bounding box center [153, 170] width 34 height 5
copy p "27357239910"
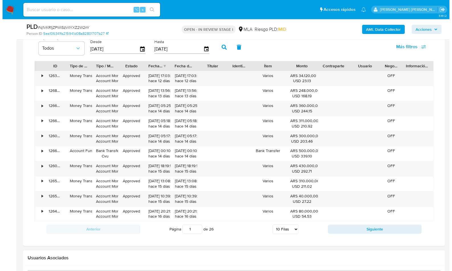
scroll to position [835, 0]
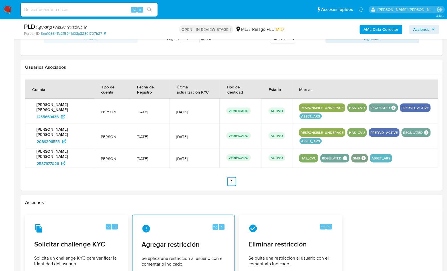
click at [194, 232] on div "⌥ 4 Agregar restricción Se aplica una restricción al usuario con el comentario …" at bounding box center [183, 245] width 93 height 52
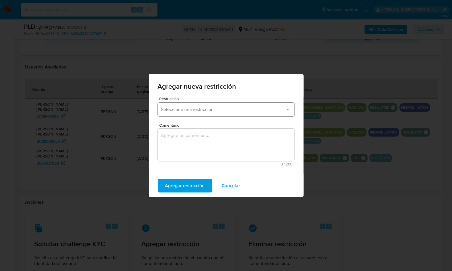
click at [189, 106] on button "Seleccione una restricción" at bounding box center [226, 110] width 137 height 14
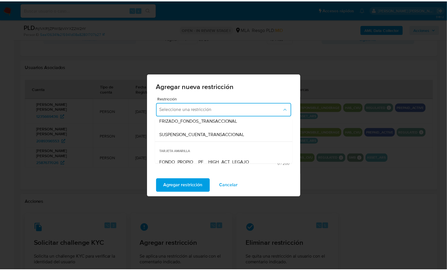
scroll to position [79, 0]
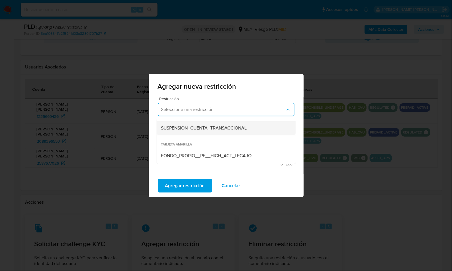
click at [195, 133] on div "SUSPENSION_CUENTA_TRANSACCIONAL" at bounding box center [224, 128] width 127 height 14
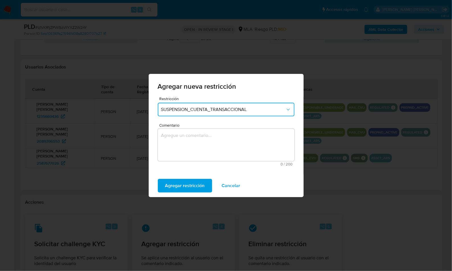
click at [200, 145] on textarea "Comentario" at bounding box center [226, 145] width 137 height 32
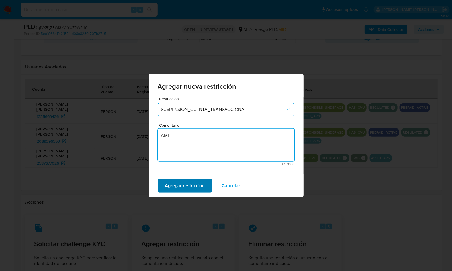
type textarea "AML"
click at [177, 186] on span "Agregar restricción" at bounding box center [185, 185] width 40 height 13
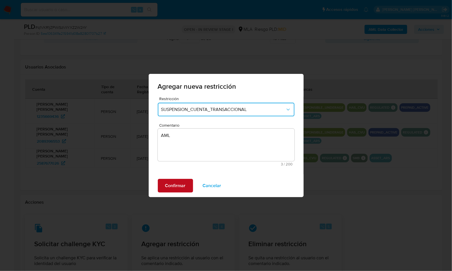
click at [177, 186] on span "Confirmar" at bounding box center [175, 185] width 21 height 13
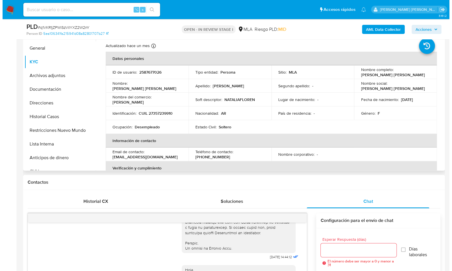
scroll to position [93, 0]
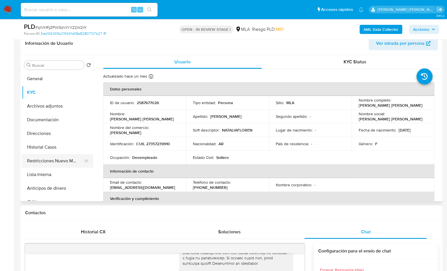
click at [69, 158] on button "Restricciones Nuevo Mundo" at bounding box center [55, 161] width 67 height 14
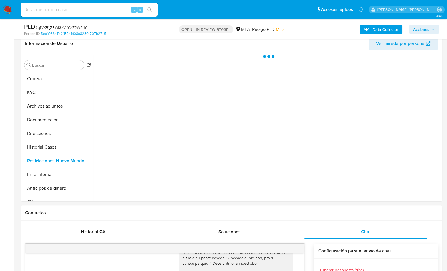
click at [375, 29] on b "AML Data Collector" at bounding box center [381, 29] width 35 height 9
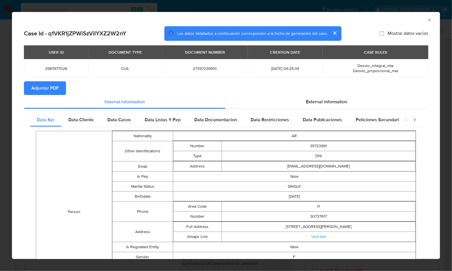
click at [62, 87] on button "Adjuntar PDF" at bounding box center [45, 88] width 42 height 14
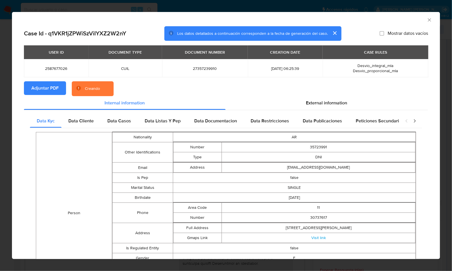
click at [368, 13] on div "AML Data Collector" at bounding box center [226, 19] width 428 height 14
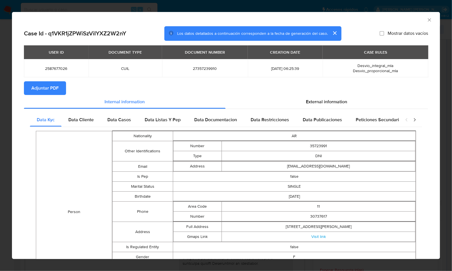
click at [427, 19] on icon "Cerrar ventana" at bounding box center [430, 20] width 6 height 6
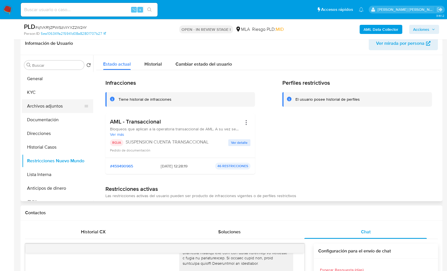
click at [58, 103] on button "Archivos adjuntos" at bounding box center [55, 106] width 67 height 14
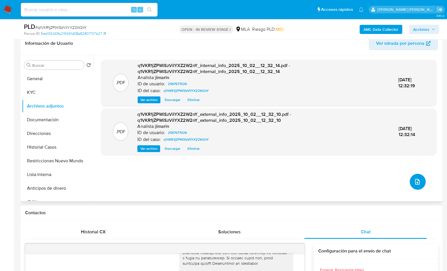
click at [417, 182] on icon "upload-file" at bounding box center [417, 182] width 5 height 6
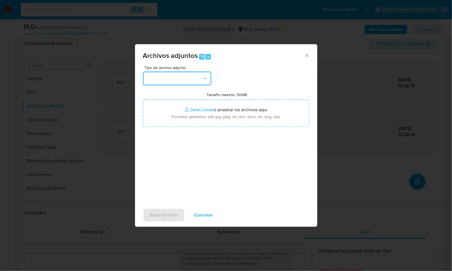
click at [195, 78] on button "button" at bounding box center [177, 79] width 68 height 14
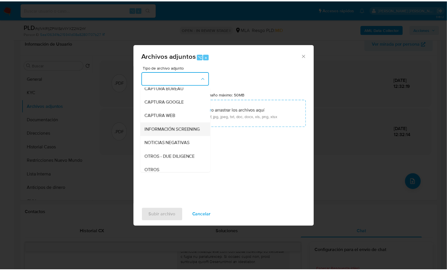
scroll to position [43, 0]
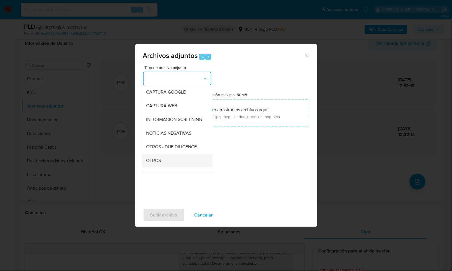
click at [164, 167] on div "OTROS" at bounding box center [175, 161] width 58 height 14
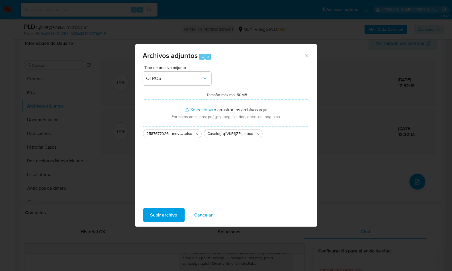
click at [171, 213] on span "Subir archivo" at bounding box center [163, 215] width 27 height 13
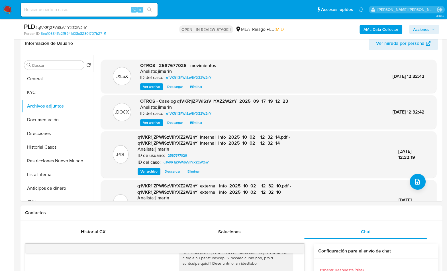
click at [416, 32] on span "Acciones" at bounding box center [421, 29] width 16 height 9
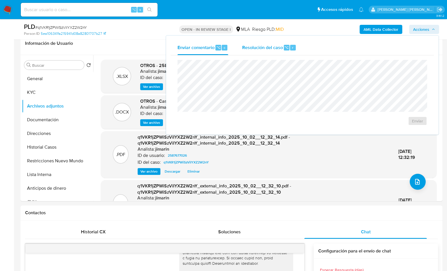
click at [263, 49] on span "Resolución del caso" at bounding box center [262, 47] width 41 height 7
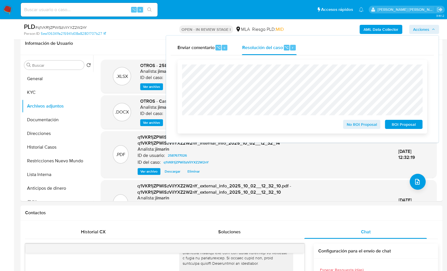
click at [405, 127] on span "ROI Proposal" at bounding box center [404, 124] width 30 height 8
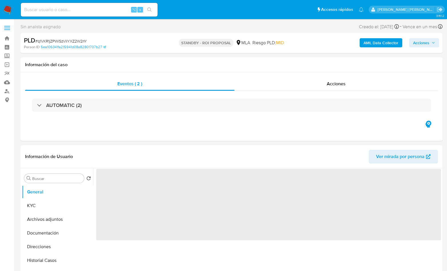
select select "10"
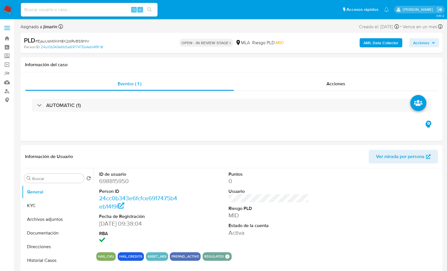
click at [74, 39] on span "# EjauUsM0KlH8X2dlRvBS9HlV" at bounding box center [62, 41] width 54 height 6
copy span "EjauUsM0KlH8X2dlRvBS9HlV"
click at [118, 185] on dl "ID de usuario 698815950 Person ID 24cc0b343e6fcfce6917475b4eb14f9f Fecha de Reg…" at bounding box center [139, 208] width 81 height 74
click at [121, 179] on dd "698815950" at bounding box center [139, 181] width 81 height 8
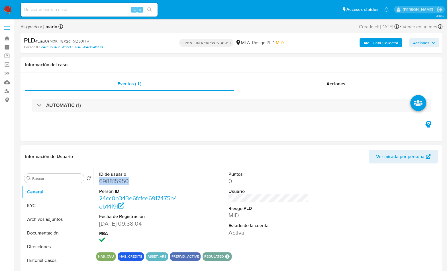
click at [121, 179] on dd "698815950" at bounding box center [139, 181] width 81 height 8
copy dd "698815950"
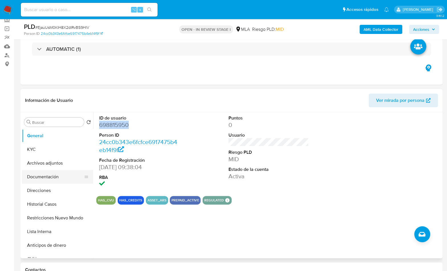
scroll to position [36, 0]
click at [34, 153] on button "KYC" at bounding box center [55, 150] width 67 height 14
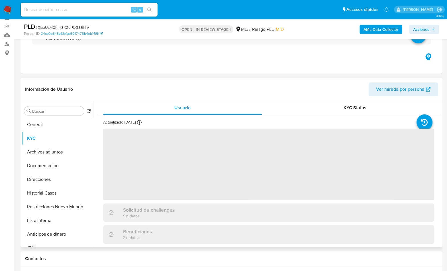
scroll to position [48, 0]
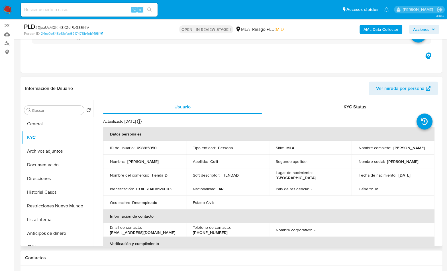
click at [164, 186] on p "CUIL 20408126003" at bounding box center [153, 188] width 35 height 5
copy p "CUIL"
click at [164, 190] on p "CUIL 20408126003" at bounding box center [153, 188] width 35 height 5
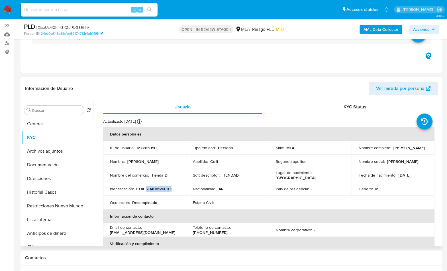
copy p "20408126003"
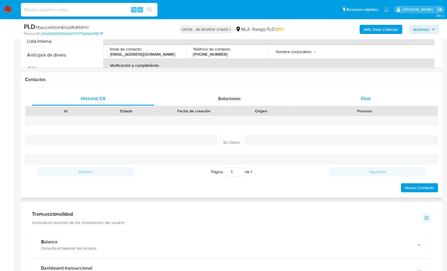
click at [359, 100] on div "Chat" at bounding box center [365, 99] width 123 height 14
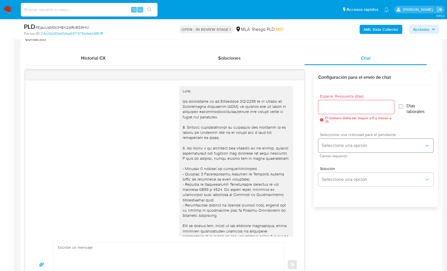
scroll to position [292, 0]
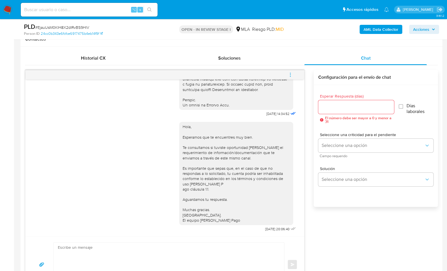
click at [293, 75] on icon "menu-action" at bounding box center [290, 74] width 5 height 5
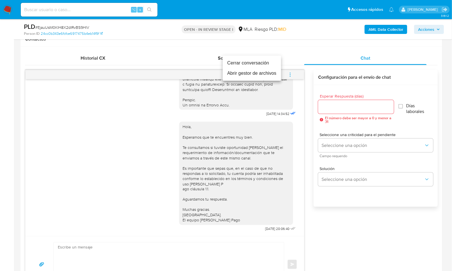
click at [239, 62] on li "Cerrar conversación" at bounding box center [252, 63] width 58 height 10
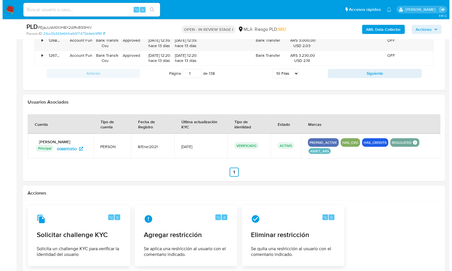
scroll to position [880, 0]
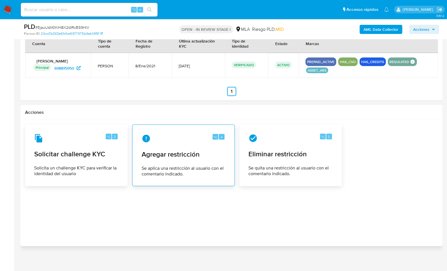
click at [181, 151] on span "Agregar restricción" at bounding box center [184, 154] width 84 height 9
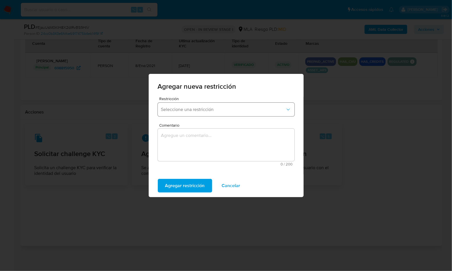
click at [216, 109] on span "Seleccione una restricción" at bounding box center [223, 110] width 124 height 6
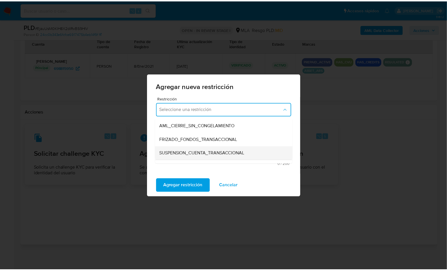
scroll to position [55, 0]
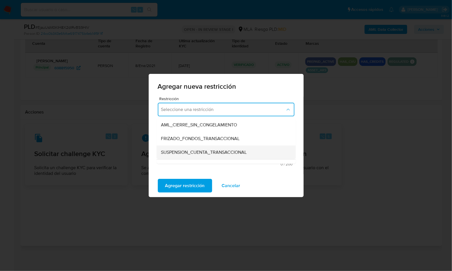
click at [218, 149] on span "SUSPENSION_CUENTA_TRANSACCIONAL" at bounding box center [204, 152] width 86 height 6
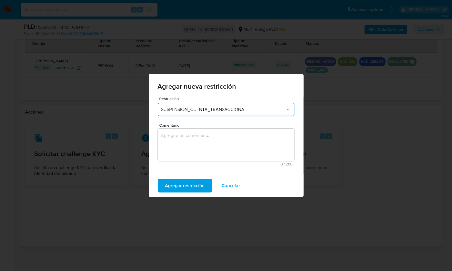
click at [228, 145] on textarea "Comentario" at bounding box center [226, 145] width 137 height 32
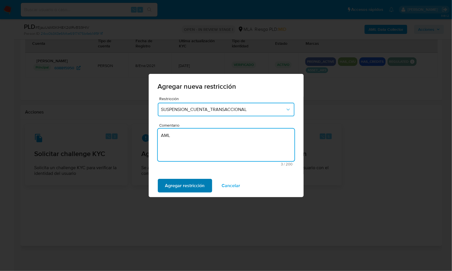
type textarea "AML"
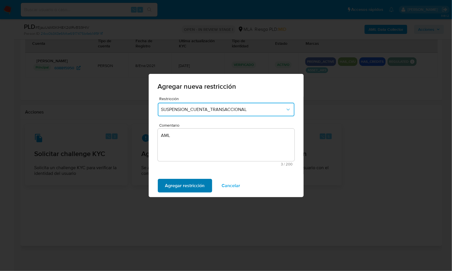
click at [184, 186] on span "Agregar restricción" at bounding box center [185, 185] width 40 height 13
click at [184, 186] on span "Confirmar" at bounding box center [175, 185] width 21 height 13
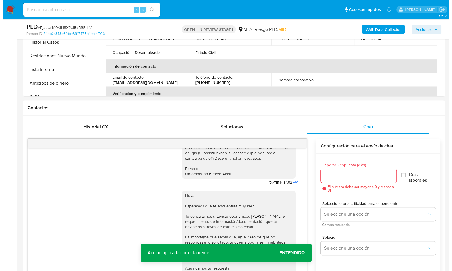
scroll to position [81, 0]
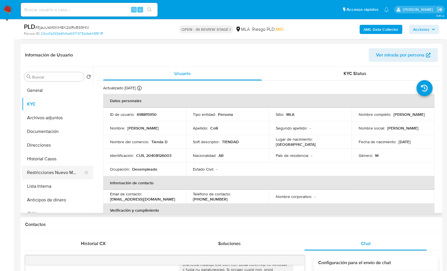
click at [68, 170] on button "Restricciones Nuevo Mundo" at bounding box center [55, 173] width 67 height 14
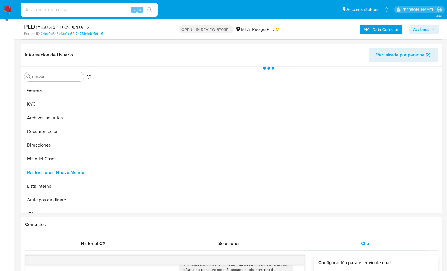
click at [369, 32] on b "AML Data Collector" at bounding box center [381, 29] width 35 height 9
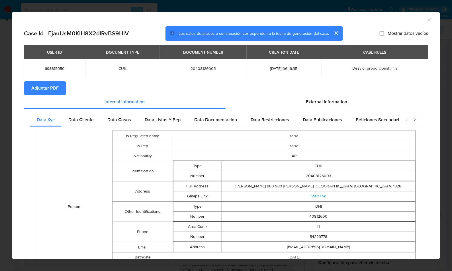
click at [40, 93] on span "Adjuntar PDF" at bounding box center [44, 88] width 27 height 13
click at [380, 88] on section "Adjuntar PDF Creando" at bounding box center [226, 88] width 404 height 15
click at [428, 20] on icon "Cerrar ventana" at bounding box center [429, 19] width 3 height 3
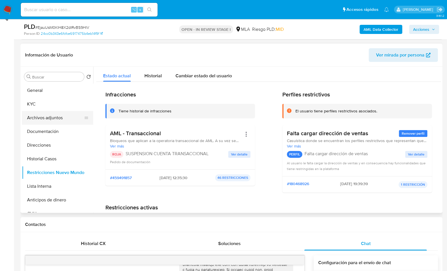
click at [54, 117] on button "Archivos adjuntos" at bounding box center [55, 118] width 67 height 14
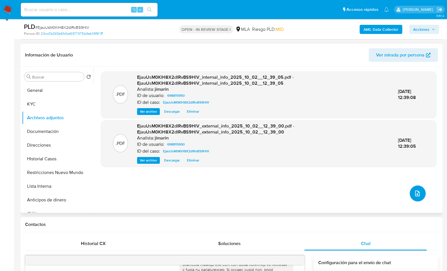
click at [423, 192] on button "upload-file" at bounding box center [418, 193] width 16 height 16
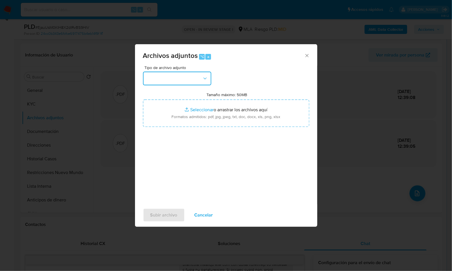
click at [185, 77] on button "button" at bounding box center [177, 79] width 68 height 14
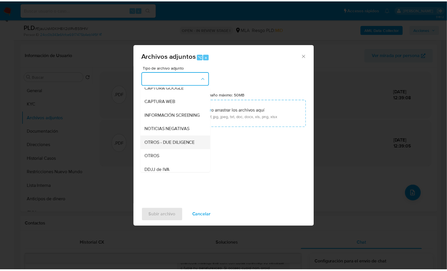
scroll to position [53, 0]
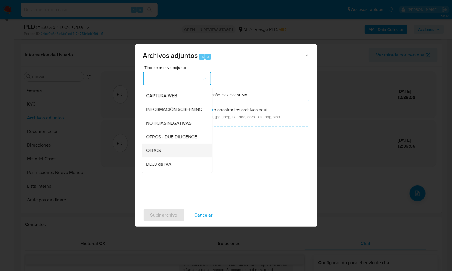
click at [162, 153] on div "OTROS" at bounding box center [175, 151] width 58 height 14
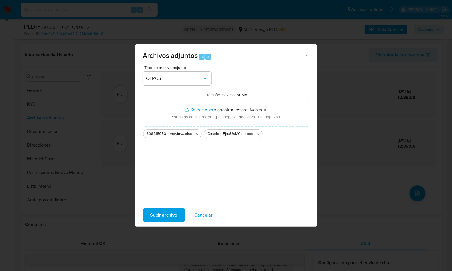
click at [151, 216] on span "Subir archivo" at bounding box center [163, 215] width 27 height 13
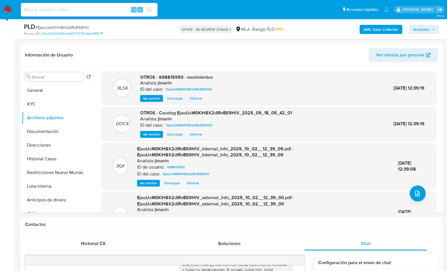
click at [431, 34] on div "AML Data Collector Acciones" at bounding box center [370, 29] width 137 height 13
click at [424, 30] on span "Acciones" at bounding box center [421, 29] width 16 height 9
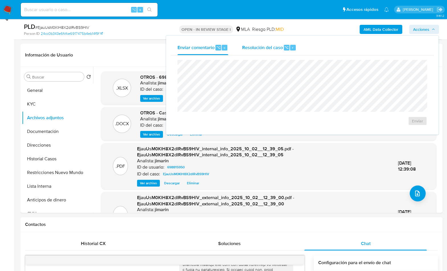
click at [286, 51] on div "Resolución del caso ⌥ r" at bounding box center [269, 47] width 54 height 15
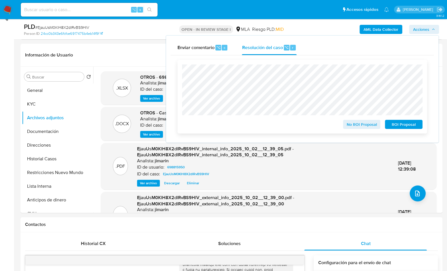
click at [397, 123] on span "ROI Proposal" at bounding box center [404, 124] width 30 height 8
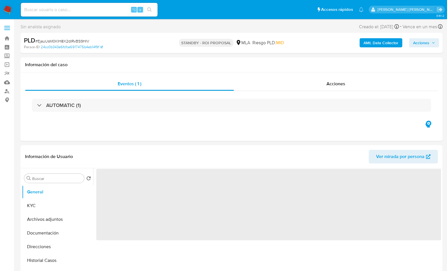
select select "10"
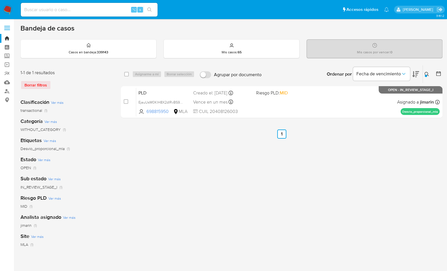
click at [427, 75] on icon at bounding box center [427, 74] width 5 height 5
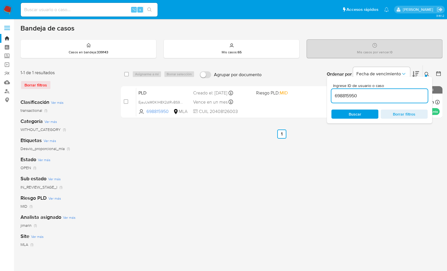
click at [400, 91] on div "698815950" at bounding box center [379, 96] width 96 height 14
click at [397, 95] on input "698815950" at bounding box center [379, 95] width 96 height 7
paste input "43694588"
type input "643694588"
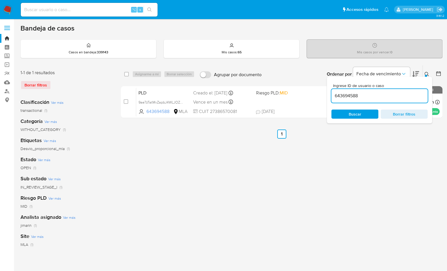
click at [426, 72] on icon at bounding box center [427, 74] width 5 height 5
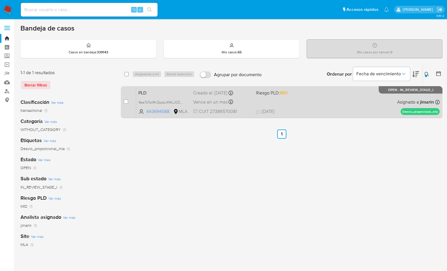
click at [358, 105] on div "PLD 9ae7zTatMvZapbJ4WLJOZgdx 643694588 MLA Riesgo PLD: MID Creado el: [DATE] Cr…" at bounding box center [288, 102] width 304 height 29
click at [124, 101] on input "checkbox" at bounding box center [126, 101] width 5 height 5
checkbox input "true"
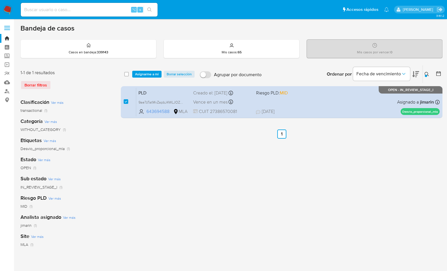
click at [141, 67] on div "select-all-cases-checkbox Asignarme a mí Borrar selección Agrupar por documento…" at bounding box center [282, 74] width 322 height 18
click at [142, 71] on span "Asignarme a mí" at bounding box center [147, 74] width 24 height 6
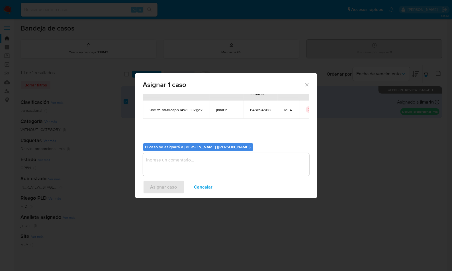
scroll to position [29, 0]
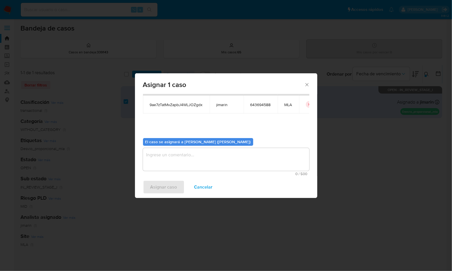
click at [185, 164] on textarea "assign-modal" at bounding box center [226, 159] width 166 height 23
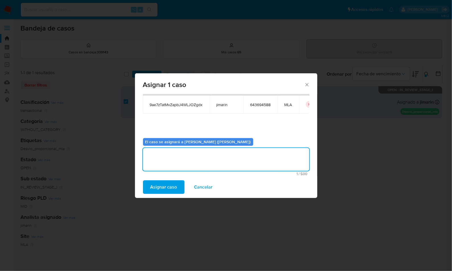
click at [167, 190] on span "Asignar caso" at bounding box center [163, 187] width 27 height 13
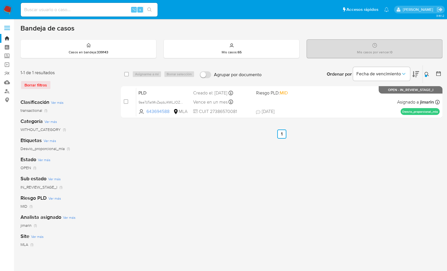
click at [430, 71] on button at bounding box center [427, 74] width 9 height 7
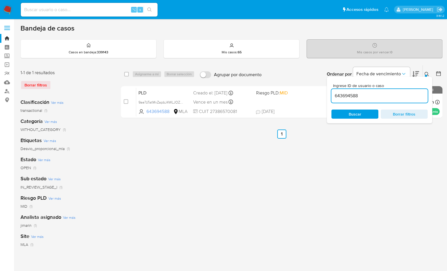
click at [392, 95] on input "643694588" at bounding box center [379, 95] width 96 height 7
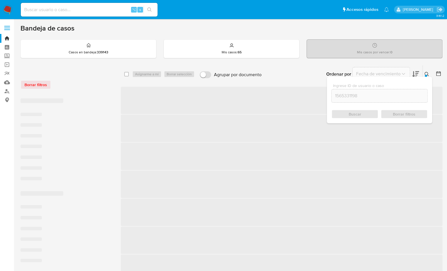
click at [426, 76] on div at bounding box center [426, 76] width 2 height 2
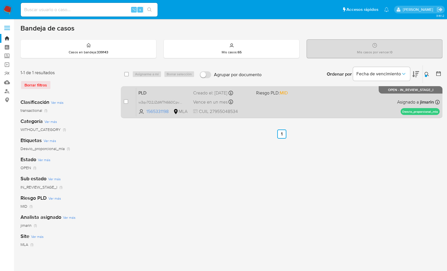
click at [352, 108] on div "PLD w3qv7O2JZdWTN660CpvquX0B 1565331198 MLA Riesgo PLD: MID Creado el: [DATE] C…" at bounding box center [288, 102] width 304 height 29
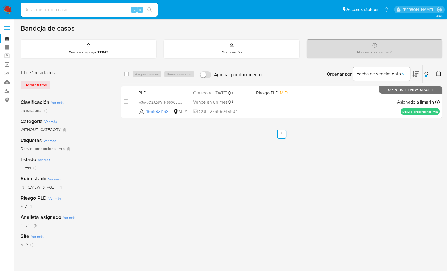
click at [424, 73] on button at bounding box center [427, 74] width 9 height 7
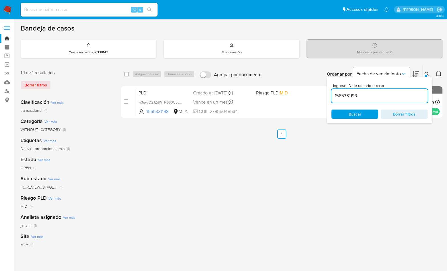
click at [396, 92] on input "1565331198" at bounding box center [379, 95] width 96 height 7
type input "2592731639"
click at [426, 75] on div at bounding box center [426, 76] width 2 height 2
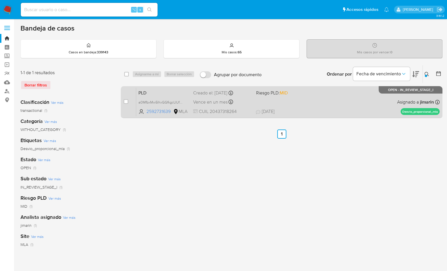
click at [363, 104] on div "PLD a0MfbxMw5IhxGGfkgcUUfyPR 2592731639 MLA Riesgo PLD: MID Creado el: [DATE] C…" at bounding box center [288, 102] width 304 height 29
click at [125, 103] on input "checkbox" at bounding box center [126, 101] width 5 height 5
checkbox input "true"
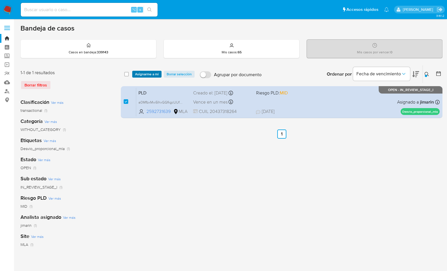
click at [138, 77] on span "Asignarme a mí" at bounding box center [147, 74] width 24 height 6
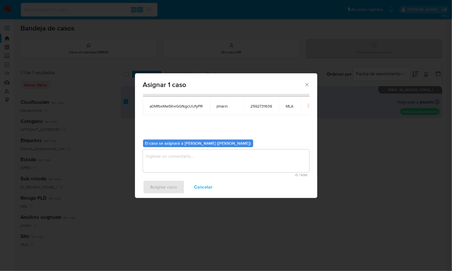
scroll to position [29, 0]
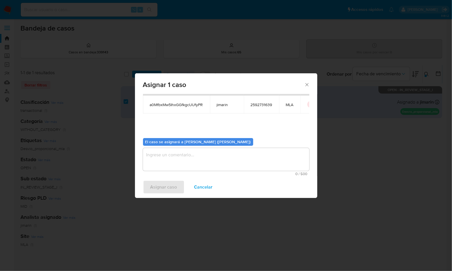
click at [184, 152] on textarea "assign-modal" at bounding box center [226, 159] width 166 height 23
click at [171, 187] on span "Asignar caso" at bounding box center [163, 187] width 27 height 13
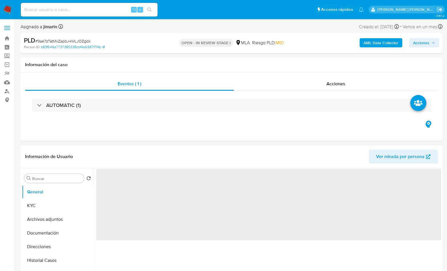
select select "10"
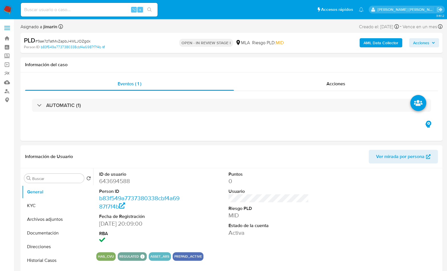
click at [84, 43] on span "# 9ae7zTatMvZapbJ4WLJOZgdx" at bounding box center [62, 41] width 55 height 6
copy span "9ae7zTatMvZapbJ4WLJOZgdx"
click at [121, 179] on dd "643694588" at bounding box center [139, 181] width 81 height 8
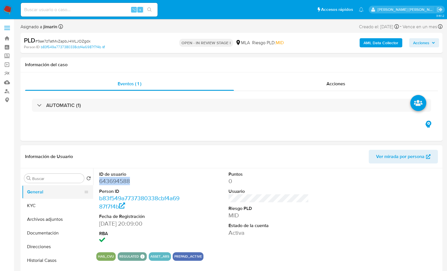
copy dd "643694588"
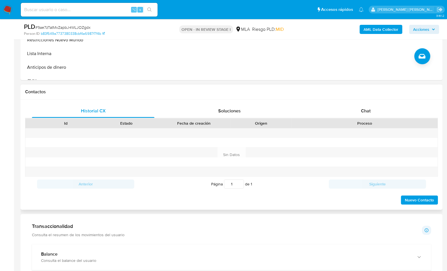
scroll to position [243, 0]
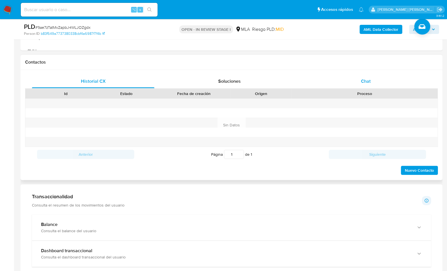
click at [357, 87] on div "Chat" at bounding box center [365, 81] width 123 height 14
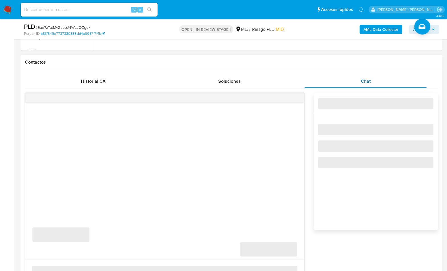
click at [371, 78] on div "Chat" at bounding box center [365, 81] width 123 height 14
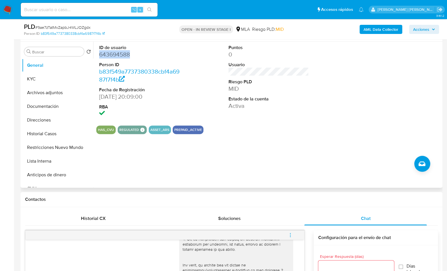
scroll to position [105, 0]
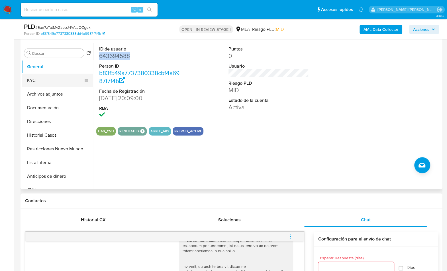
click at [52, 86] on button "KYC" at bounding box center [55, 81] width 67 height 14
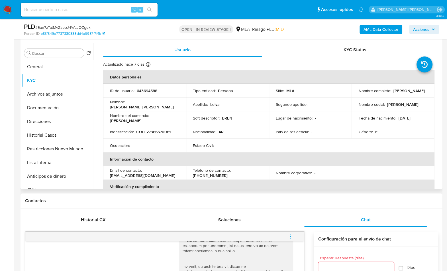
click at [162, 133] on p "CUIT 27386570081" at bounding box center [153, 131] width 34 height 5
copy p "27386570081"
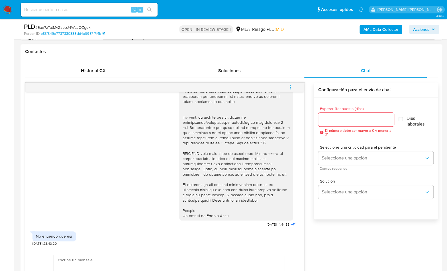
scroll to position [322, 0]
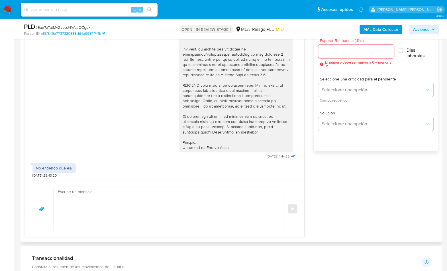
click at [224, 199] on textarea at bounding box center [167, 209] width 219 height 44
paste textarea "Hola XXX, Muchas gracias por tu respuesta. Analizamos tu caso y verificamos que…"
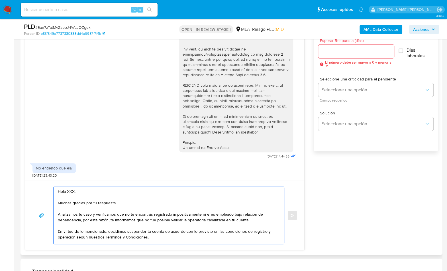
scroll to position [0, 0]
click at [71, 194] on textarea "Hola XXX, Muchas gracias por tu respuesta. Analizamos tu caso y verificamos que…" at bounding box center [167, 215] width 219 height 57
click at [73, 192] on textarea "Hola XXX, Muchas gracias por tu respuesta. Analizamos tu caso y verificamos que…" at bounding box center [167, 215] width 219 height 57
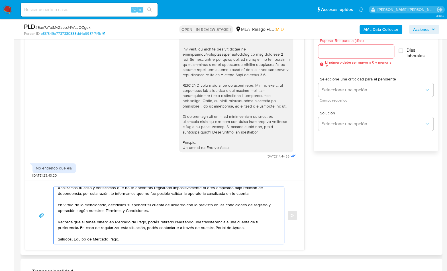
scroll to position [30, 0]
type textarea "Hola, Muchas gracias por tu respuesta. Analizamos tu caso y verificamos que no …"
click at [353, 52] on input "Esperar Respuesta (días)" at bounding box center [356, 51] width 76 height 7
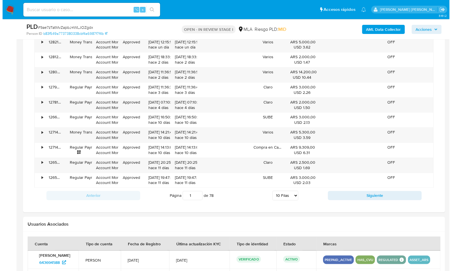
scroll to position [872, 0]
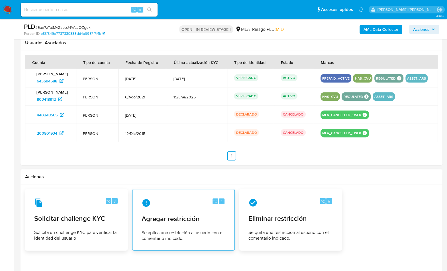
type input "0"
click at [210, 209] on div "⌥ 4 Agregar restricción Se aplica una restricción al usuario con el comentario …" at bounding box center [183, 220] width 93 height 52
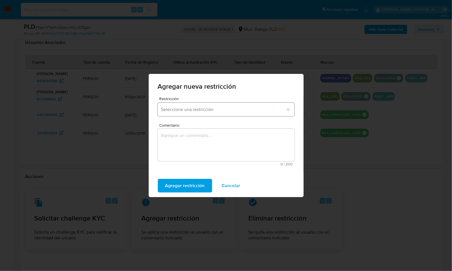
click at [206, 109] on span "Seleccione una restricción" at bounding box center [223, 110] width 124 height 6
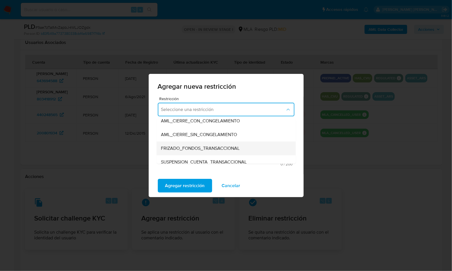
scroll to position [46, 0]
click at [210, 153] on div "FRIZADO_FONDOS_TRANSACCIONAL" at bounding box center [224, 148] width 127 height 14
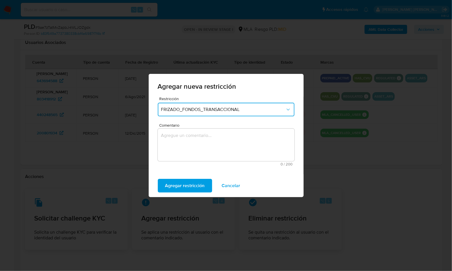
click at [202, 107] on span "FRIZADO_FONDOS_TRANSACCIONAL" at bounding box center [223, 110] width 124 height 6
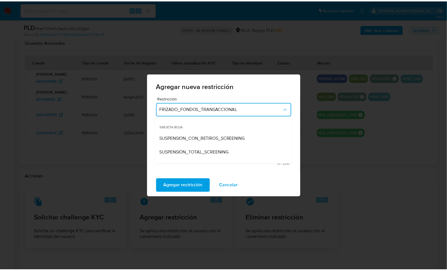
scroll to position [52, 0]
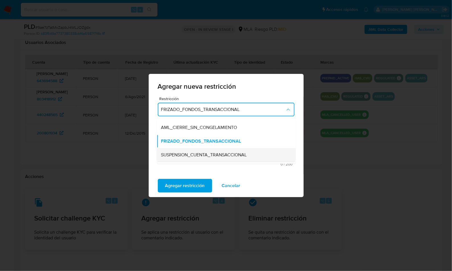
click at [208, 155] on span "SUSPENSION_CUENTA_TRANSACCIONAL" at bounding box center [204, 155] width 86 height 6
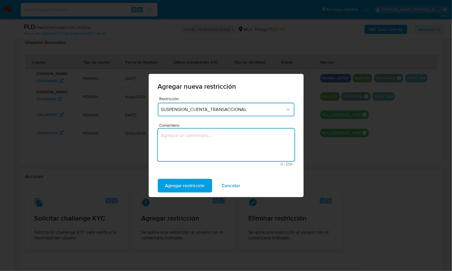
click at [194, 151] on textarea "Comentario" at bounding box center [226, 145] width 137 height 32
type textarea "AML"
click at [189, 184] on span "Agregar restricción" at bounding box center [185, 185] width 40 height 13
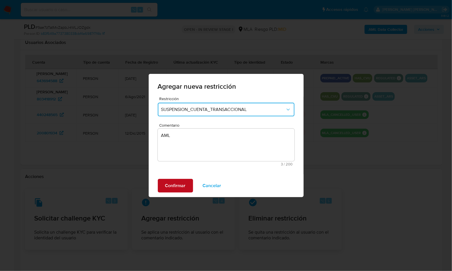
click at [171, 188] on span "Confirmar" at bounding box center [175, 185] width 21 height 13
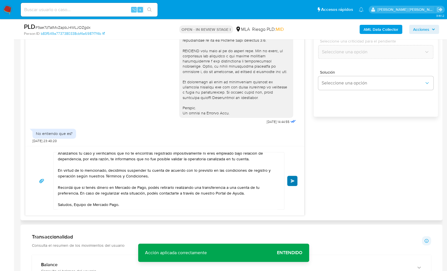
scroll to position [355, 0]
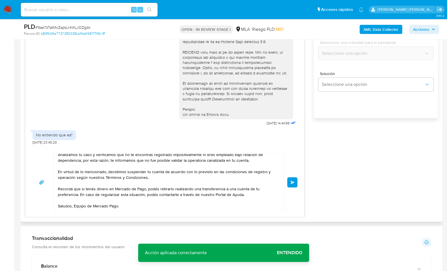
click at [292, 182] on span "Enviar" at bounding box center [293, 181] width 4 height 3
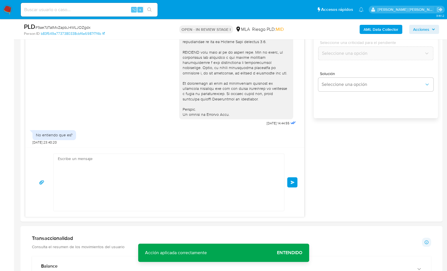
scroll to position [304, 0]
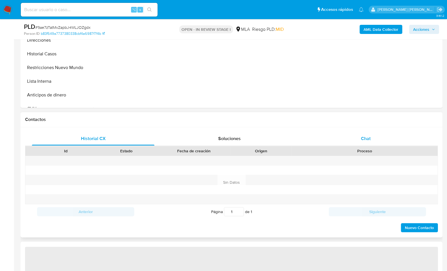
click at [373, 132] on div "Chat" at bounding box center [365, 139] width 123 height 14
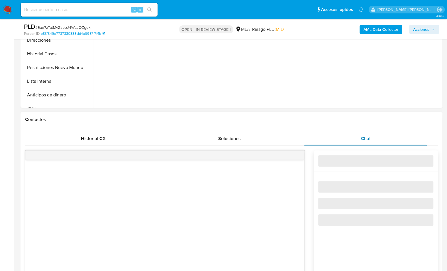
select select "10"
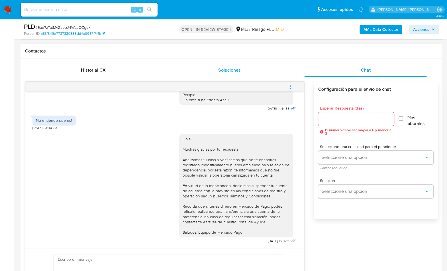
scroll to position [252, 0]
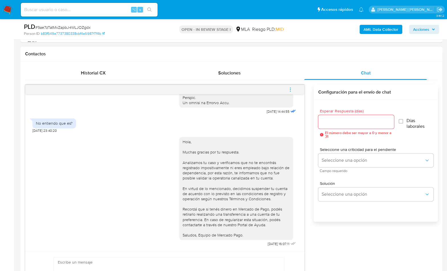
click at [291, 87] on icon "menu-action" at bounding box center [290, 89] width 5 height 5
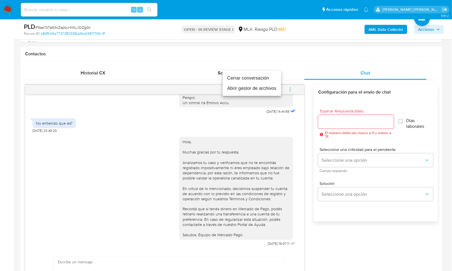
click at [239, 76] on li "Cerrar conversación" at bounding box center [252, 78] width 58 height 10
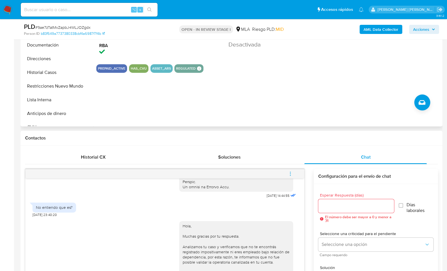
scroll to position [58, 0]
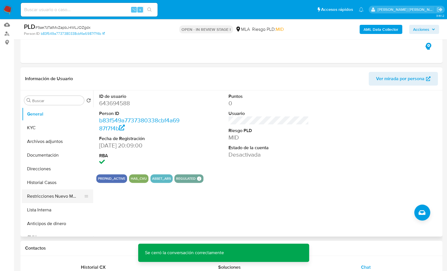
click at [64, 194] on button "Restricciones Nuevo Mundo" at bounding box center [55, 196] width 67 height 14
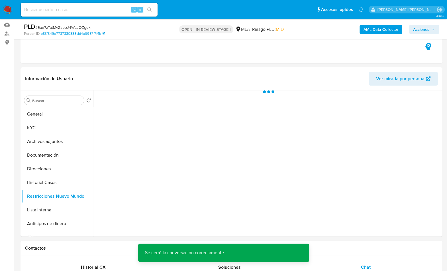
click at [368, 27] on b "AML Data Collector" at bounding box center [381, 29] width 35 height 9
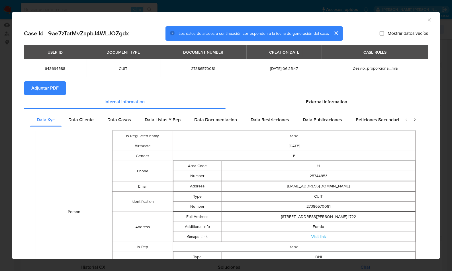
click at [56, 92] on span "Adjuntar PDF" at bounding box center [44, 88] width 27 height 13
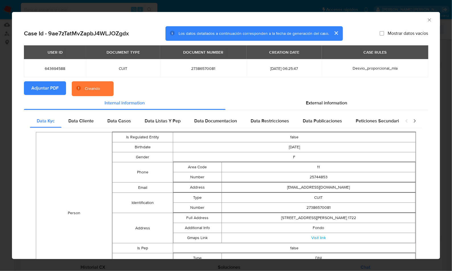
click at [275, 91] on section "Adjuntar PDF Creando" at bounding box center [226, 88] width 404 height 15
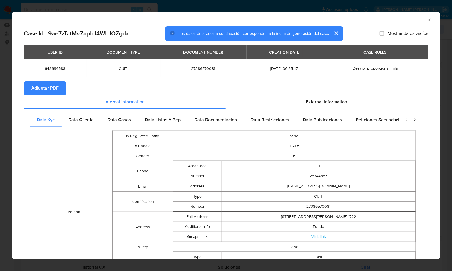
click at [427, 19] on icon "Cerrar ventana" at bounding box center [430, 20] width 6 height 6
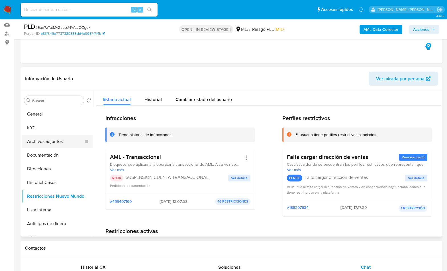
click at [66, 141] on button "Archivos adjuntos" at bounding box center [55, 142] width 67 height 14
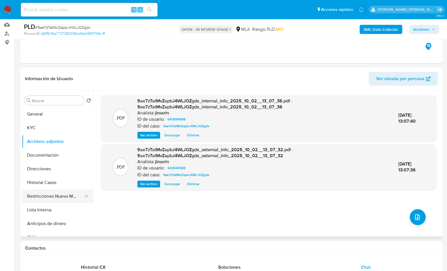
click at [61, 199] on button "Restricciones Nuevo Mundo" at bounding box center [55, 196] width 67 height 14
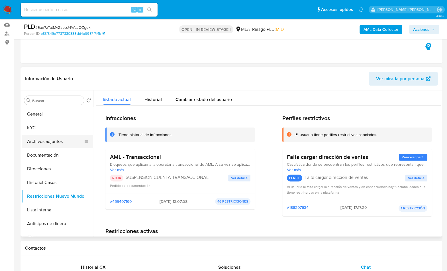
click at [60, 143] on button "Archivos adjuntos" at bounding box center [55, 142] width 67 height 14
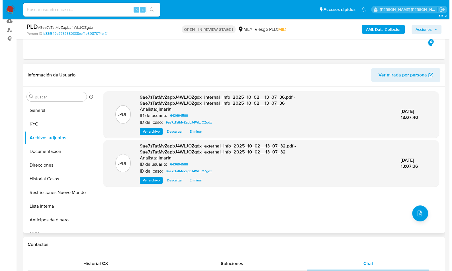
scroll to position [49, 0]
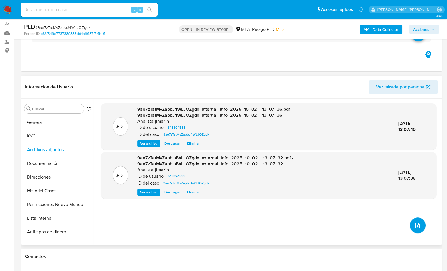
click at [415, 225] on icon "upload-file" at bounding box center [417, 225] width 5 height 6
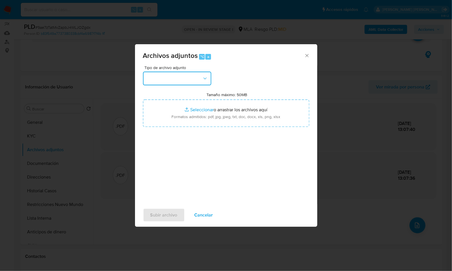
click at [174, 80] on button "button" at bounding box center [177, 79] width 68 height 14
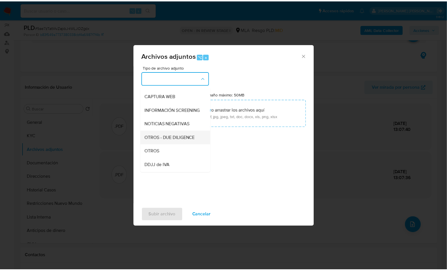
scroll to position [53, 0]
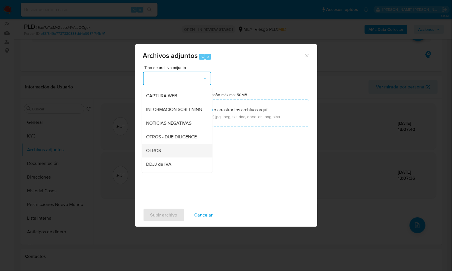
click at [157, 157] on div "OTROS" at bounding box center [175, 151] width 58 height 14
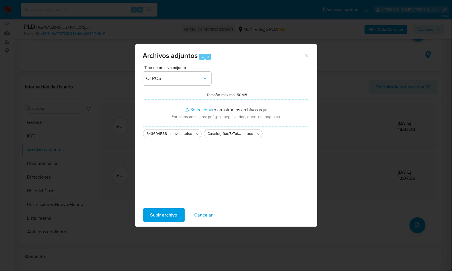
click at [166, 215] on span "Subir archivo" at bounding box center [163, 215] width 27 height 13
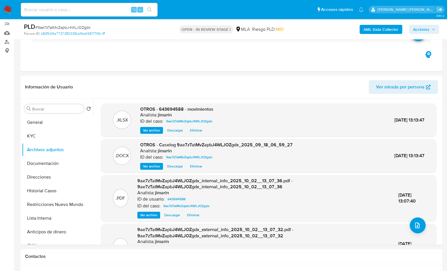
click at [429, 29] on span "Acciones" at bounding box center [421, 29] width 16 height 9
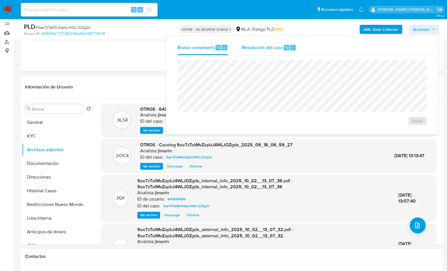
click at [279, 51] on div "Resolución del caso ⌥ r" at bounding box center [269, 47] width 54 height 15
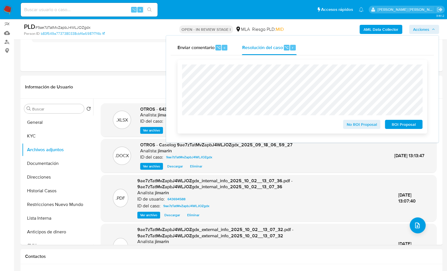
click at [390, 125] on span "ROI Proposal" at bounding box center [404, 124] width 30 height 8
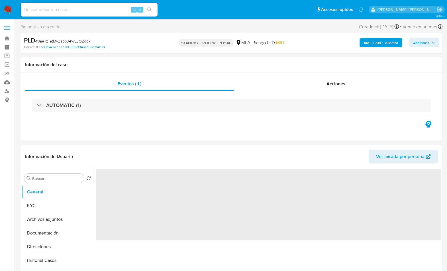
select select "10"
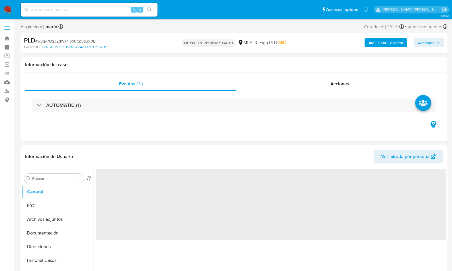
select select "10"
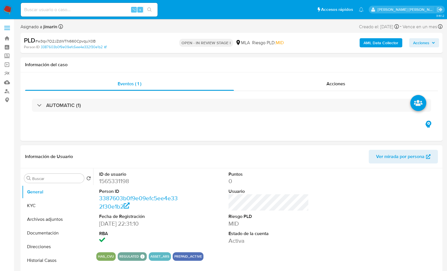
click at [122, 180] on dd "1565331198" at bounding box center [139, 181] width 81 height 8
copy dd "1565331198"
click at [83, 42] on span "# w3qv7O2JZdWTN660CpvquX0B" at bounding box center [65, 41] width 60 height 6
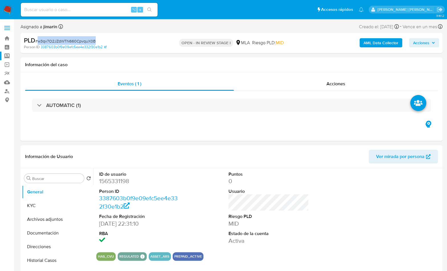
copy span "w3qv7O2JZdWTN660CpvquX0B"
click at [119, 187] on dl "ID de usuario 1565331198 Person ID 3387603b0f9e09efc5ee4e332f30e1b2 Fecha de Re…" at bounding box center [139, 208] width 81 height 74
click at [119, 180] on dd "1565331198" at bounding box center [139, 181] width 81 height 8
copy dd "1565331198"
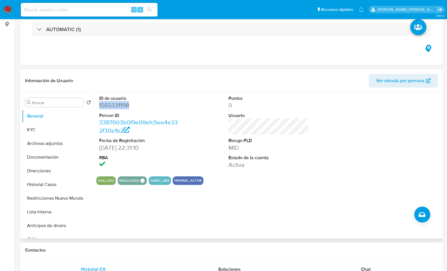
scroll to position [97, 0]
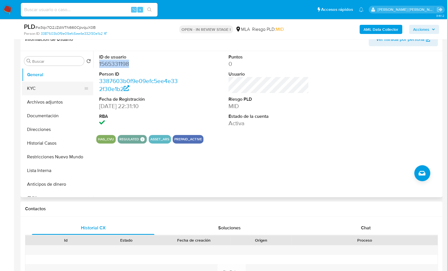
click at [35, 89] on button "KYC" at bounding box center [55, 89] width 67 height 14
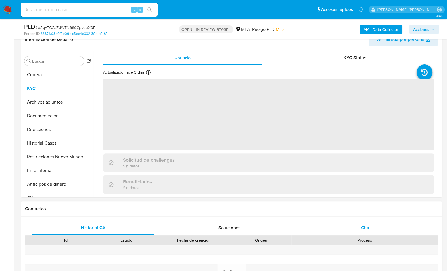
click at [376, 228] on div "Chat" at bounding box center [365, 228] width 123 height 14
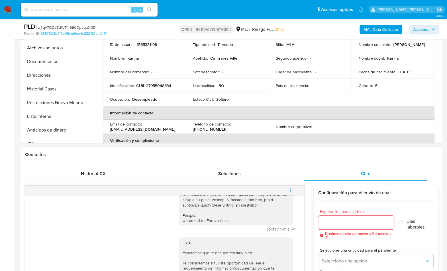
scroll to position [106, 0]
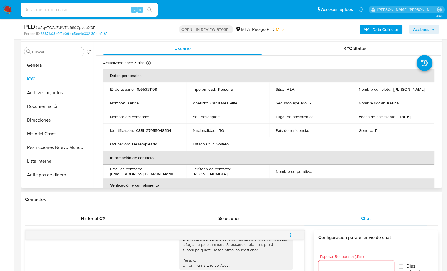
click at [166, 130] on p "CUIL 27955048534" at bounding box center [153, 130] width 35 height 5
copy p "27955048534"
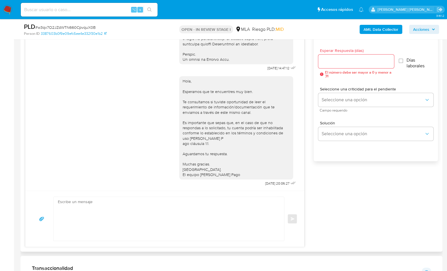
scroll to position [246, 0]
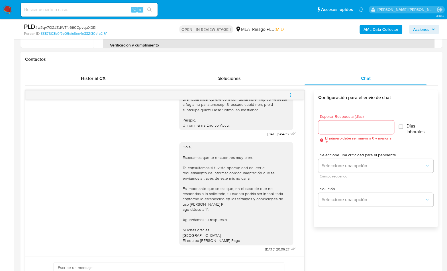
click at [286, 95] on button "menu-action" at bounding box center [290, 95] width 19 height 14
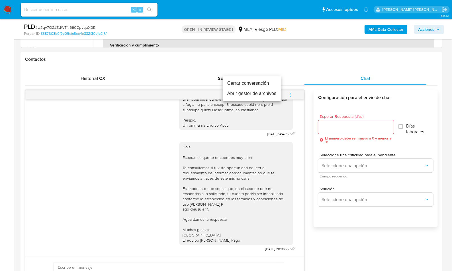
click at [251, 83] on li "Cerrar conversación" at bounding box center [252, 83] width 58 height 10
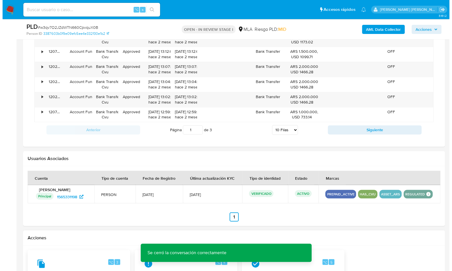
scroll to position [869, 0]
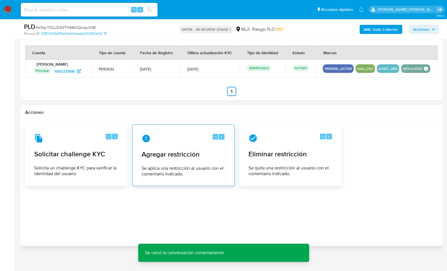
click at [205, 165] on span "Se aplica una restricción al usuario con el comentario indicado." at bounding box center [184, 170] width 84 height 11
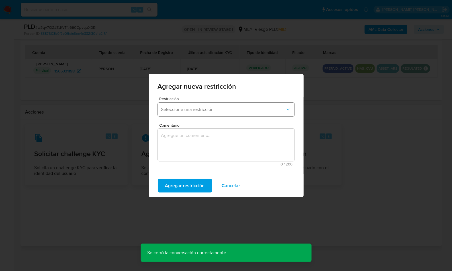
click at [200, 103] on button "Seleccione una restricción" at bounding box center [226, 110] width 137 height 14
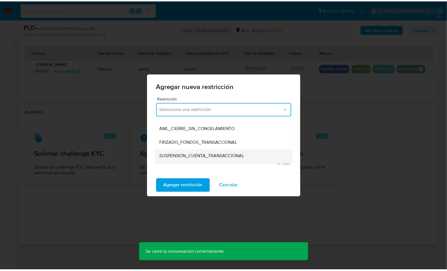
scroll to position [52, 0]
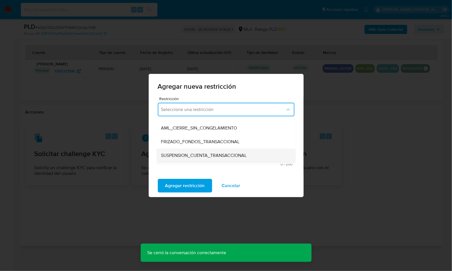
click at [198, 154] on span "SUSPENSION_CUENTA_TRANSACCIONAL" at bounding box center [204, 155] width 86 height 6
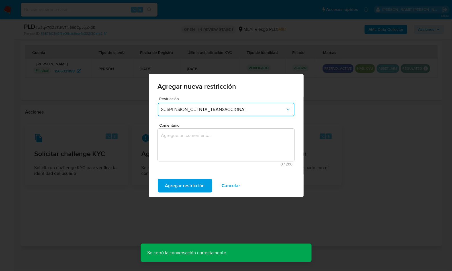
click at [208, 147] on textarea "Comentario" at bounding box center [226, 145] width 137 height 32
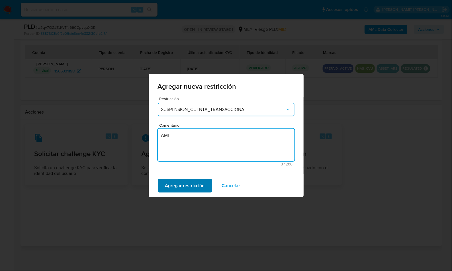
type textarea "AML"
click at [204, 180] on button "Agregar restricción" at bounding box center [185, 186] width 54 height 14
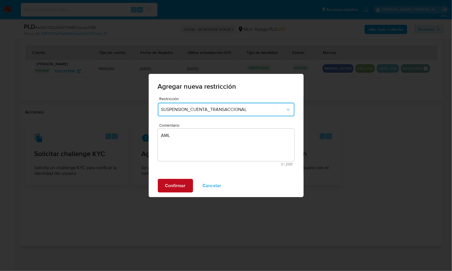
click at [183, 184] on span "Confirmar" at bounding box center [175, 185] width 21 height 13
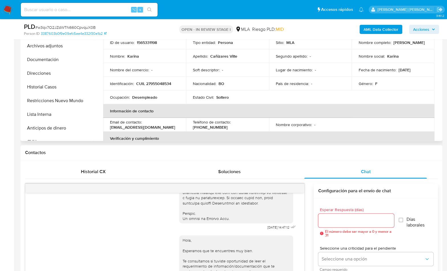
scroll to position [145, 0]
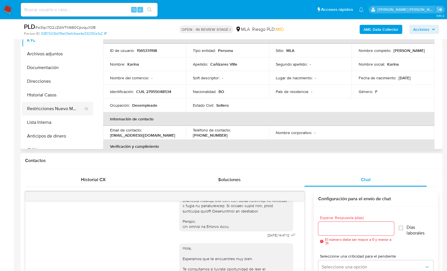
click at [62, 104] on button "Restricciones Nuevo Mundo" at bounding box center [55, 109] width 67 height 14
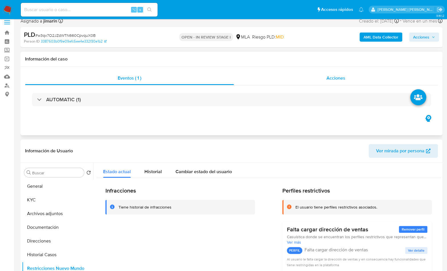
scroll to position [0, 0]
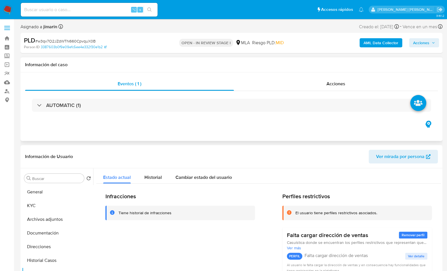
click at [349, 64] on h1 "Información del caso" at bounding box center [231, 65] width 413 height 6
click at [335, 81] on span "Acciones" at bounding box center [336, 83] width 19 height 7
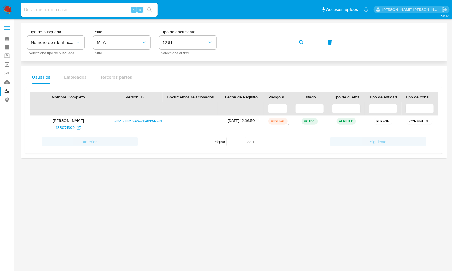
click at [318, 38] on div "Tipo de busqueda Número de identificación Seleccione tipo de búsqueda Sitio MLA…" at bounding box center [234, 42] width 414 height 25
click at [303, 39] on span "button" at bounding box center [301, 42] width 5 height 13
click at [65, 123] on span "1772567232" at bounding box center [65, 127] width 21 height 9
click at [68, 129] on span "1772567232" at bounding box center [65, 127] width 21 height 9
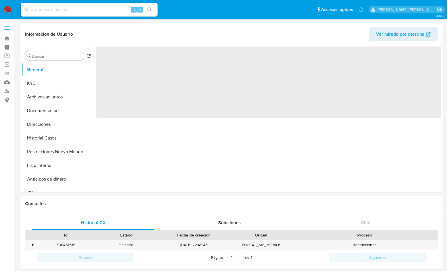
select select "10"
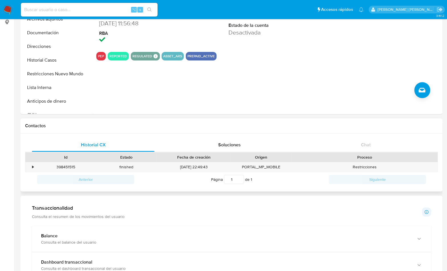
scroll to position [58, 0]
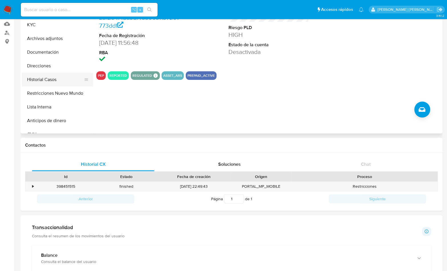
click at [53, 84] on button "Historial Casos" at bounding box center [55, 80] width 67 height 14
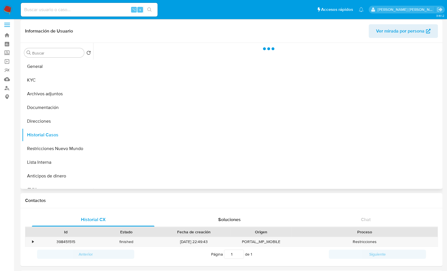
scroll to position [0, 0]
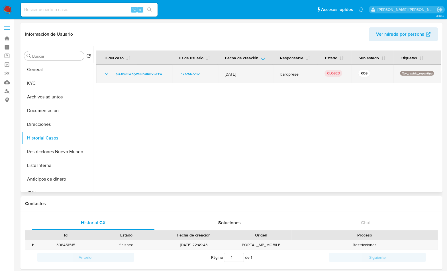
click at [105, 74] on icon "Mostrar/Ocultar" at bounding box center [106, 73] width 7 height 7
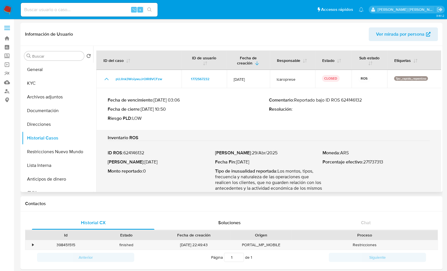
drag, startPoint x: 296, startPoint y: 101, endPoint x: 375, endPoint y: 101, distance: 79.2
click at [375, 101] on p "Comentario : Reportado bajo ID ROS 624146132" at bounding box center [349, 100] width 161 height 6
click at [42, 93] on button "Archivos adjuntos" at bounding box center [55, 97] width 67 height 14
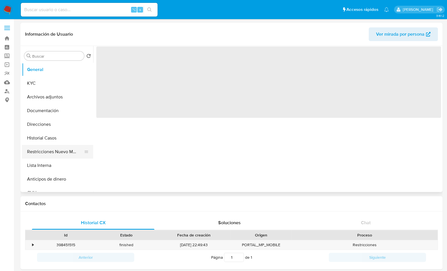
click at [70, 157] on button "Restricciones Nuevo Mundo" at bounding box center [55, 152] width 67 height 14
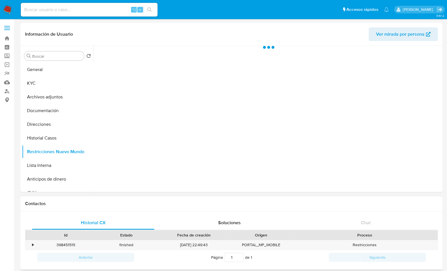
select select "10"
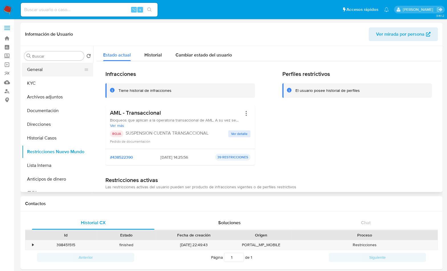
click at [52, 69] on button "General" at bounding box center [55, 70] width 67 height 14
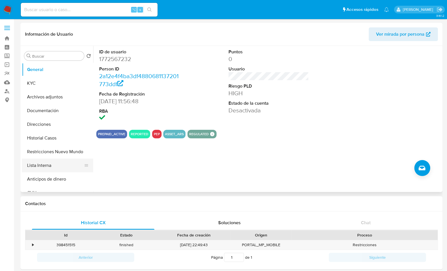
click at [52, 171] on button "Lista Interna" at bounding box center [55, 165] width 67 height 14
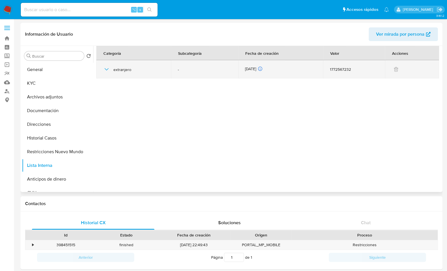
click at [101, 68] on td "extranjero" at bounding box center [133, 69] width 75 height 18
click at [105, 68] on icon "button" at bounding box center [106, 69] width 7 height 7
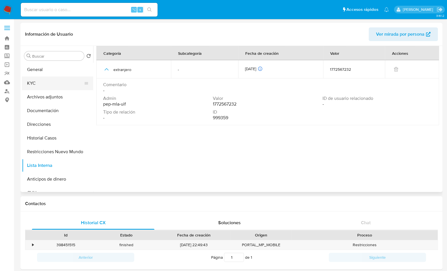
click at [53, 80] on button "KYC" at bounding box center [55, 83] width 67 height 14
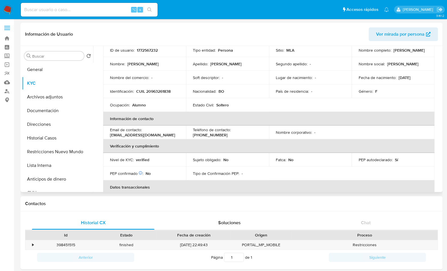
scroll to position [51, 0]
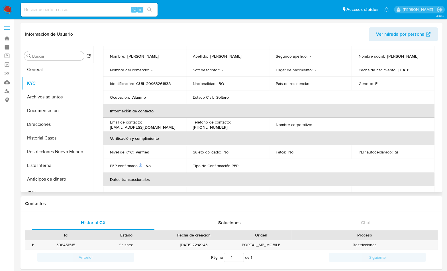
click at [373, 153] on p "PEP autodeclarado :" at bounding box center [376, 151] width 34 height 5
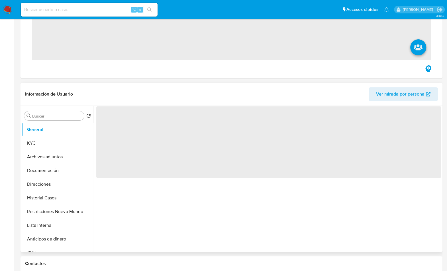
scroll to position [115, 0]
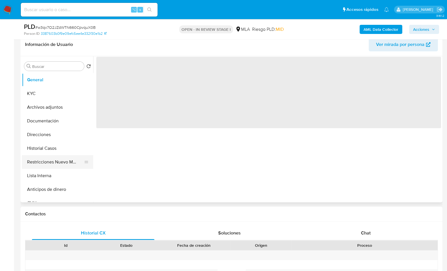
click at [61, 157] on ul "General KYC Archivos adjuntos Documentación Direcciones Historial Casos Restric…" at bounding box center [57, 137] width 71 height 129
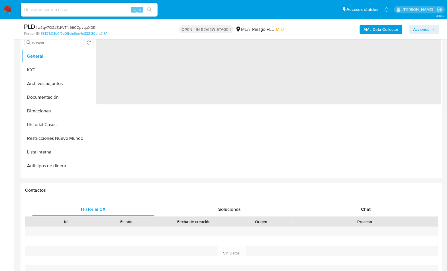
click at [372, 32] on b "AML Data Collector" at bounding box center [381, 29] width 35 height 9
select select "10"
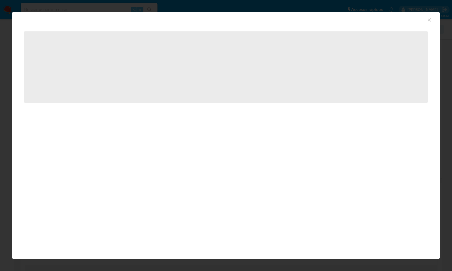
click at [434, 19] on div "AML Data Collector" at bounding box center [226, 19] width 428 height 14
click at [425, 21] on div "AML Data Collector" at bounding box center [221, 19] width 411 height 6
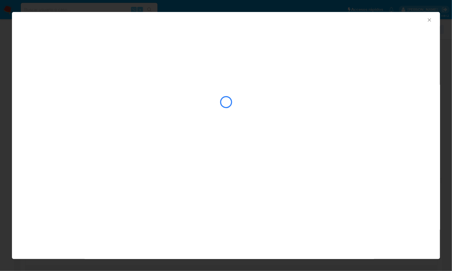
click at [432, 21] on icon "Cerrar ventana" at bounding box center [430, 20] width 6 height 6
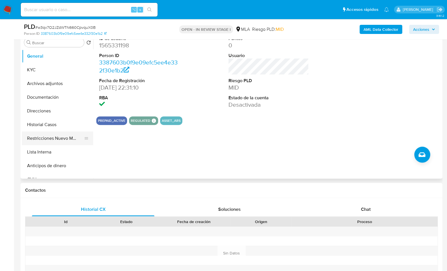
click at [78, 138] on button "Restricciones Nuevo Mundo" at bounding box center [55, 138] width 67 height 14
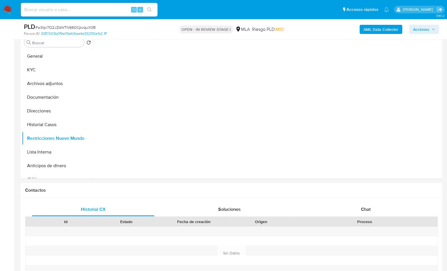
click at [386, 30] on b "AML Data Collector" at bounding box center [381, 29] width 35 height 9
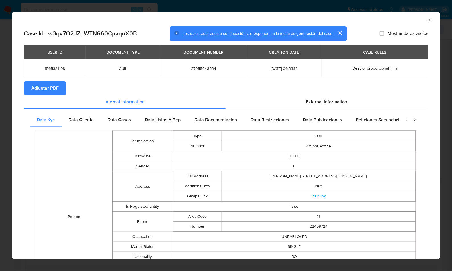
click at [49, 84] on span "Adjuntar PDF" at bounding box center [44, 88] width 27 height 13
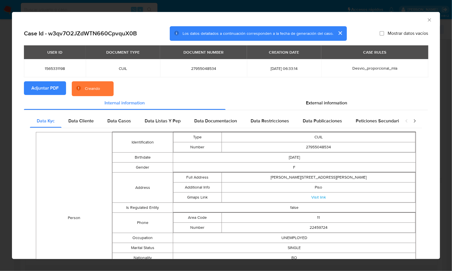
click at [207, 89] on section "Adjuntar PDF Creando" at bounding box center [226, 88] width 404 height 15
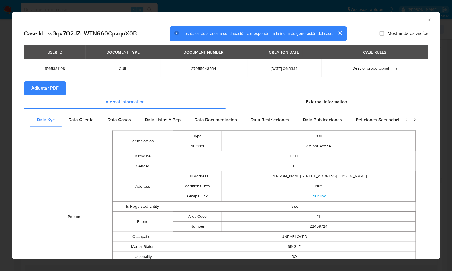
click at [427, 20] on icon "Cerrar ventana" at bounding box center [430, 20] width 6 height 6
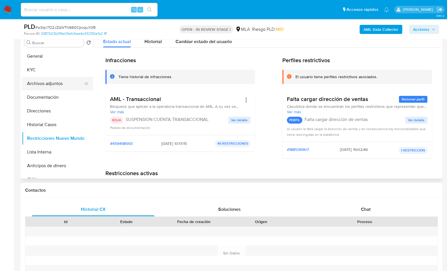
click at [63, 80] on button "Archivos adjuntos" at bounding box center [55, 84] width 67 height 14
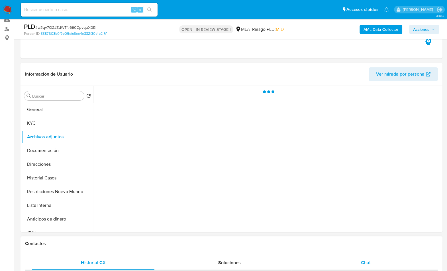
click at [384, 258] on div "Chat" at bounding box center [365, 263] width 123 height 14
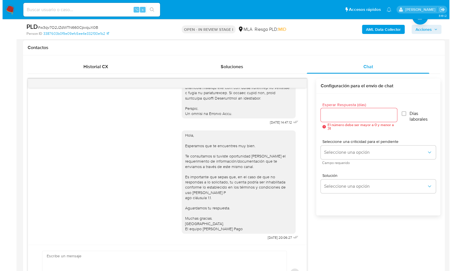
scroll to position [64, 0]
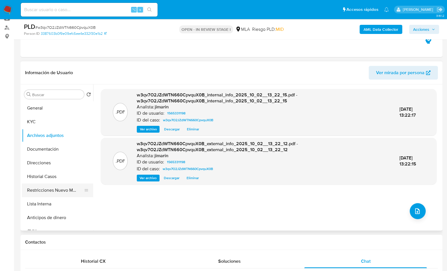
click at [55, 192] on button "Restricciones Nuevo Mundo" at bounding box center [55, 190] width 67 height 14
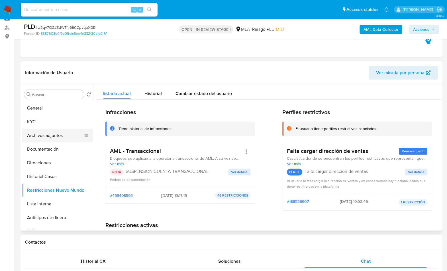
click at [43, 138] on button "Archivos adjuntos" at bounding box center [55, 136] width 67 height 14
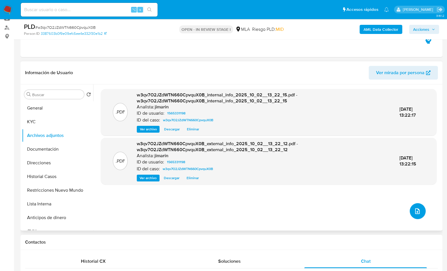
click at [414, 213] on span "upload-file" at bounding box center [417, 210] width 7 height 7
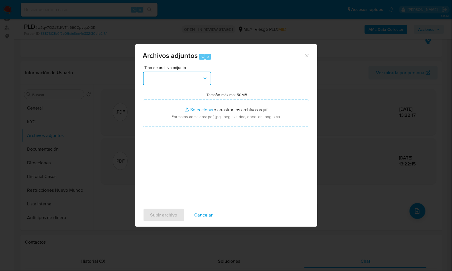
click at [198, 76] on button "button" at bounding box center [177, 79] width 68 height 14
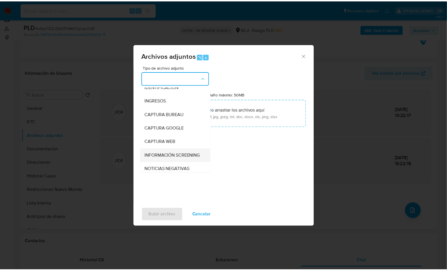
scroll to position [46, 0]
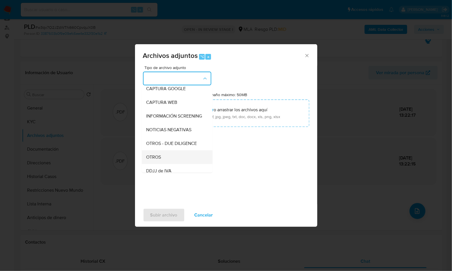
click at [169, 158] on div "OTROS" at bounding box center [175, 157] width 58 height 14
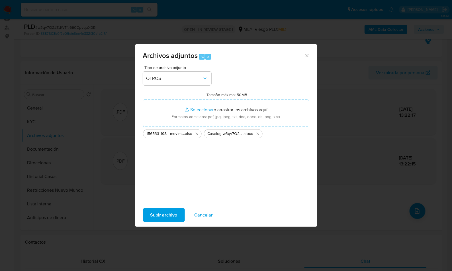
click at [164, 214] on span "Subir archivo" at bounding box center [163, 215] width 27 height 13
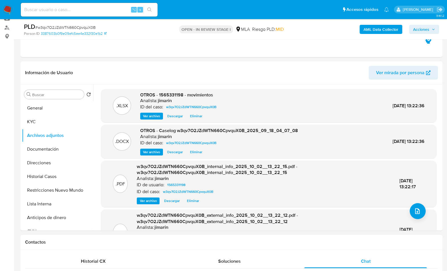
click at [426, 28] on span "Acciones" at bounding box center [421, 29] width 16 height 9
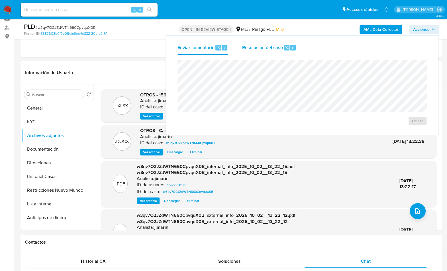
click at [270, 41] on div "Resolución del caso ⌥ r" at bounding box center [269, 47] width 54 height 15
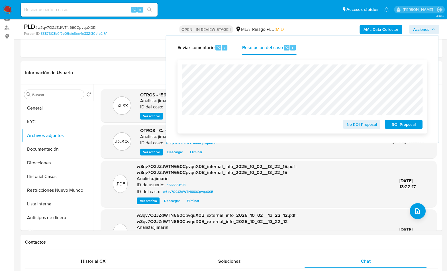
click at [407, 127] on span "ROI Proposal" at bounding box center [404, 124] width 30 height 8
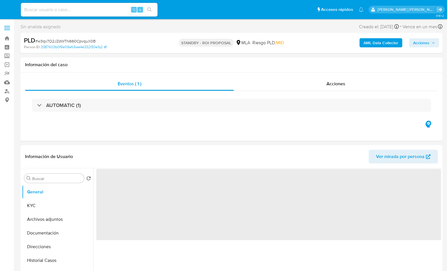
select select "10"
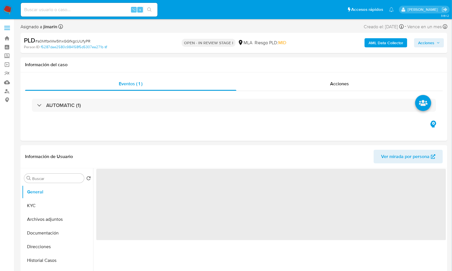
select select "10"
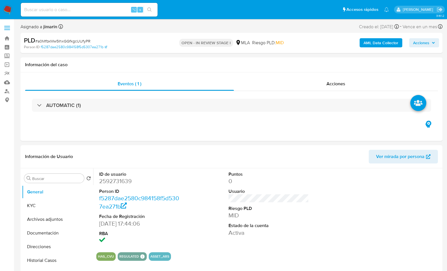
click at [87, 42] on span "# a0MfbxMw5IhxGGfkgcUUfyPR" at bounding box center [62, 41] width 55 height 6
copy span "a0MfbxMw5IhxGGfkgcUUfyPR"
click at [119, 184] on dd "2592731639" at bounding box center [139, 181] width 81 height 8
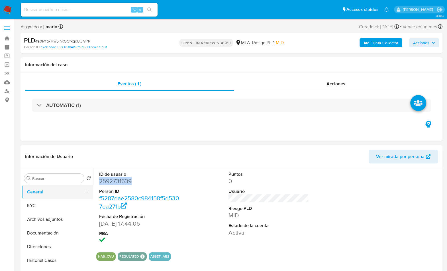
copy dd "2592731639"
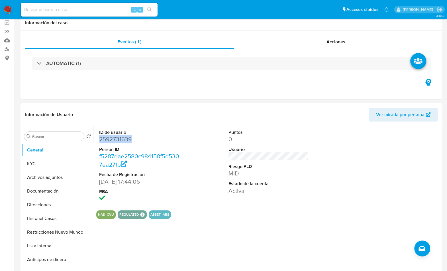
scroll to position [186, 0]
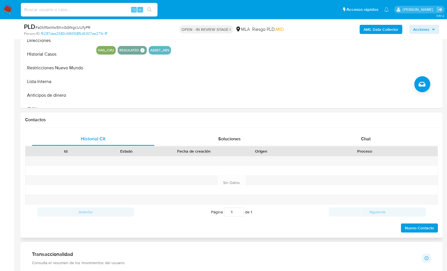
click at [339, 146] on div "Proceso" at bounding box center [365, 151] width 146 height 10
click at [363, 138] on span "Chat" at bounding box center [366, 138] width 10 height 7
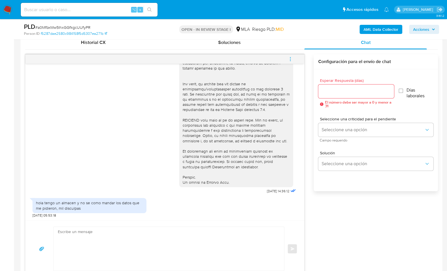
scroll to position [286, 0]
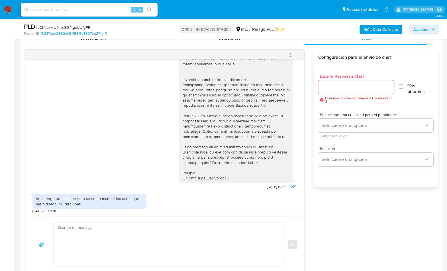
click at [380, 218] on div "[DATE] 14:36:12 hola tengo un almacen y no se como mandar los datos que me pidi…" at bounding box center [231, 161] width 413 height 223
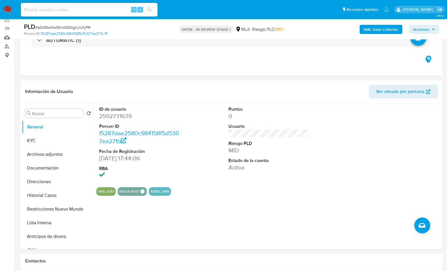
scroll to position [15, 0]
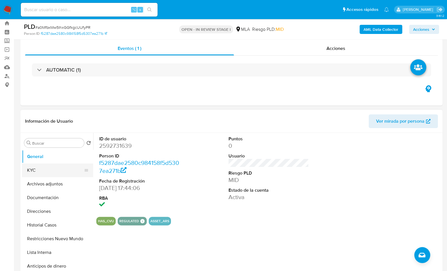
click at [40, 165] on button "KYC" at bounding box center [55, 170] width 67 height 14
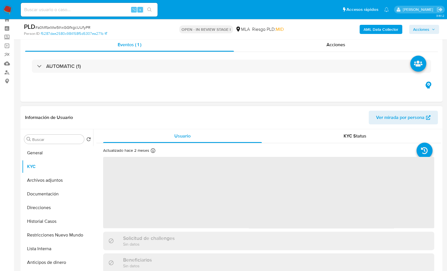
scroll to position [28, 0]
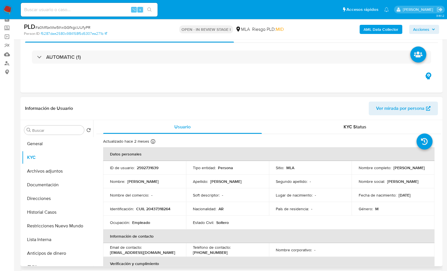
click at [153, 207] on p "CUIL 20437318264" at bounding box center [153, 208] width 34 height 5
copy p "20437318264"
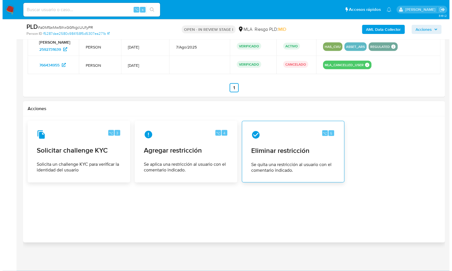
scroll to position [937, 0]
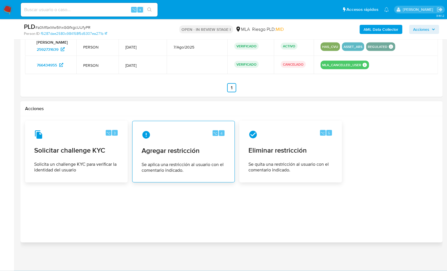
click at [195, 143] on div "⌥ 4 Agregar restricción Se aplica una restricción al usuario con el comentario …" at bounding box center [183, 152] width 93 height 52
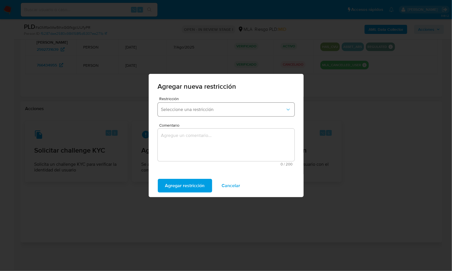
click at [184, 105] on button "Seleccione una restricción" at bounding box center [226, 110] width 137 height 14
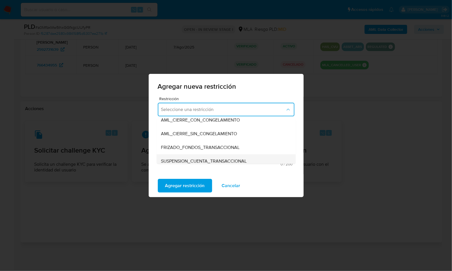
scroll to position [46, 0]
click at [221, 155] on div "SUSPENSION_CUENTA_TRANSACCIONAL" at bounding box center [224, 161] width 127 height 14
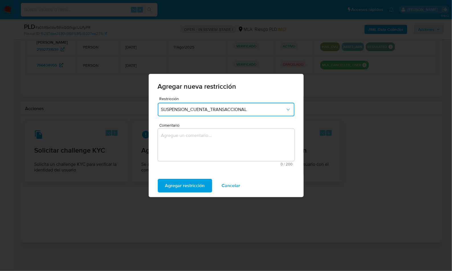
click at [212, 143] on textarea "Comentario" at bounding box center [226, 145] width 137 height 32
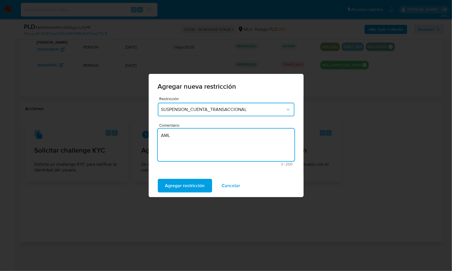
type textarea "AML"
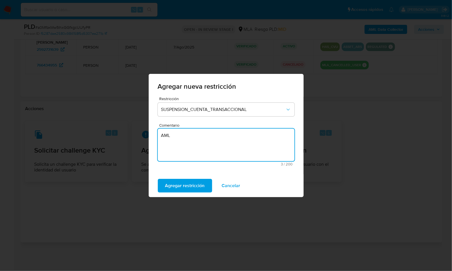
click at [182, 201] on div "Agregar nueva restricción Restricción SUSPENSION_CUENTA_TRANSACCIONAL Comentari…" at bounding box center [226, 135] width 452 height 271
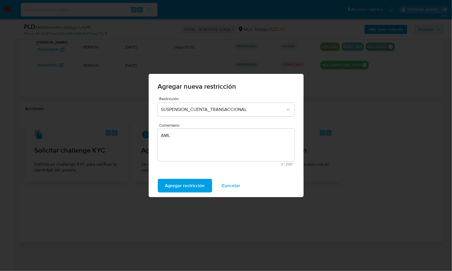
click at [182, 185] on span "Agregar restricción" at bounding box center [185, 185] width 40 height 13
click at [182, 184] on span "Confirmar" at bounding box center [175, 185] width 21 height 13
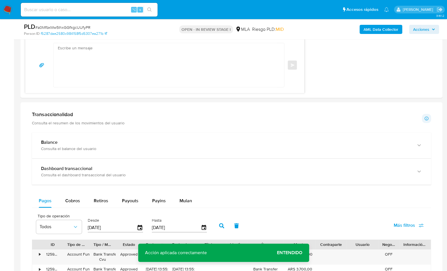
scroll to position [348, 0]
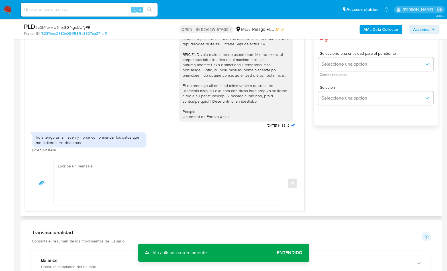
click at [240, 168] on textarea at bounding box center [167, 183] width 219 height 44
paste textarea "Hola XXX, Muchas gracias por tu respuesta. Analizamos tu caso y verificamos que…"
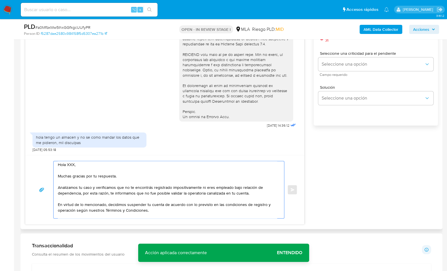
scroll to position [0, 0]
click at [69, 165] on textarea "Hola XXX, Muchas gracias por tu respuesta. Analizamos tu caso y verificamos que…" at bounding box center [167, 189] width 219 height 57
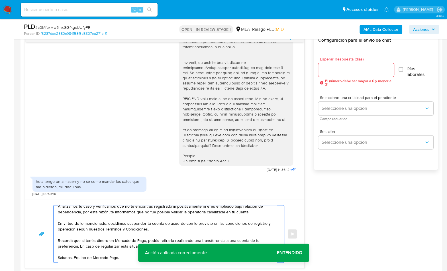
scroll to position [297, 0]
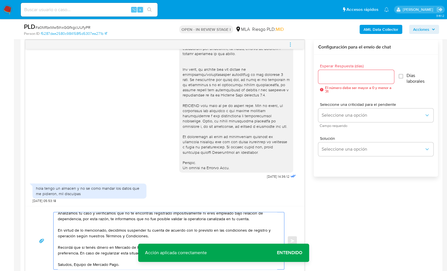
type textarea "Hola, Muchas gracias por tu respuesta. Analizamos tu caso y verificamos que no …"
click at [345, 77] on input "Esperar Respuesta (días)" at bounding box center [356, 76] width 76 height 7
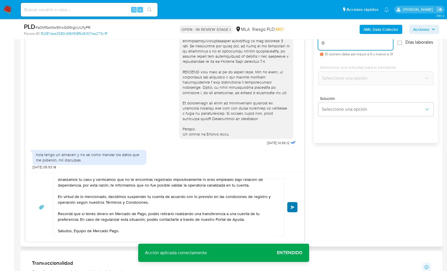
scroll to position [341, 0]
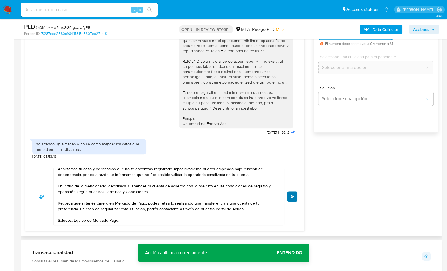
type input "0"
click at [294, 195] on span "Enviar" at bounding box center [293, 196] width 4 height 3
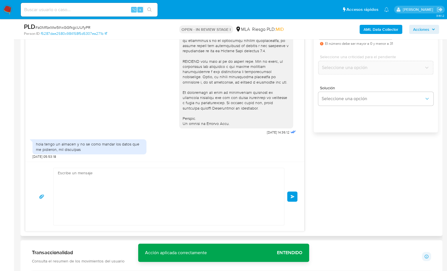
scroll to position [314, 0]
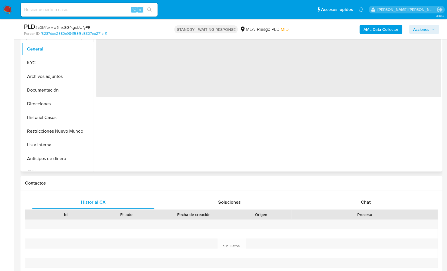
scroll to position [165, 0]
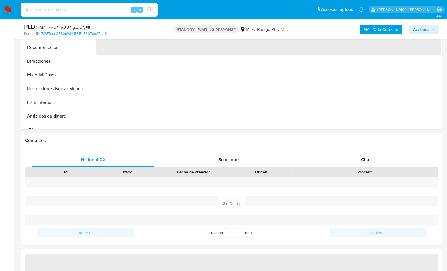
select select "10"
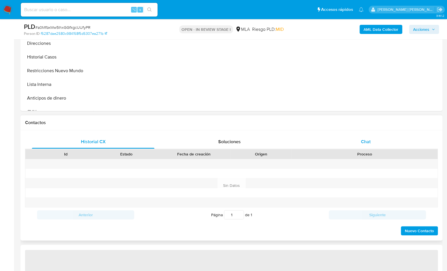
click at [376, 145] on div "Chat" at bounding box center [365, 142] width 123 height 14
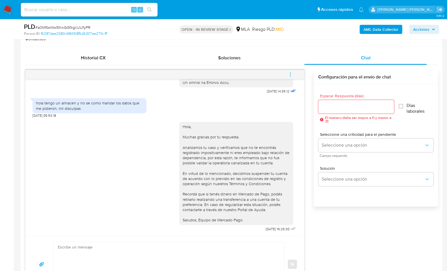
scroll to position [261, 0]
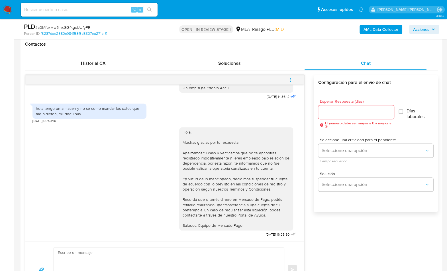
click at [289, 80] on icon "menu-action" at bounding box center [290, 79] width 5 height 5
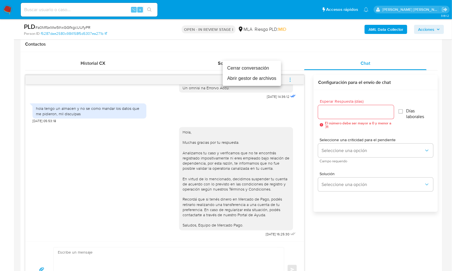
click at [237, 70] on li "Cerrar conversación" at bounding box center [252, 68] width 58 height 10
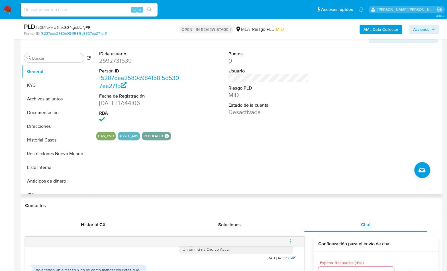
scroll to position [73, 0]
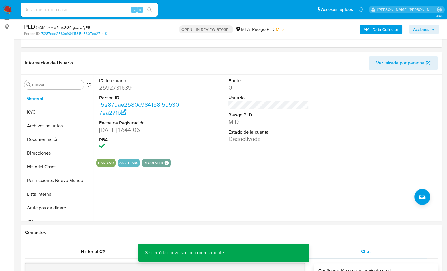
select select "10"
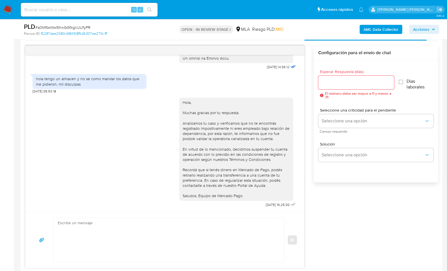
scroll to position [294, 0]
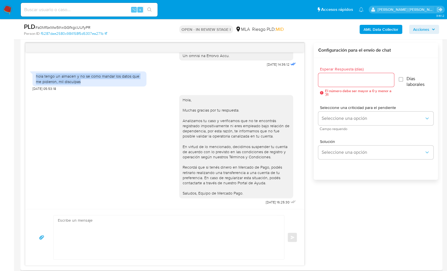
drag, startPoint x: 83, startPoint y: 75, endPoint x: 36, endPoint y: 71, distance: 46.9
click at [36, 74] on div "hola tengo un almacen y no se como mandar los datos que me pidieron, mil discul…" at bounding box center [89, 79] width 107 height 10
copy div "hola tengo un almacen y no se como mandar los datos que me pidieron, mil discul…"
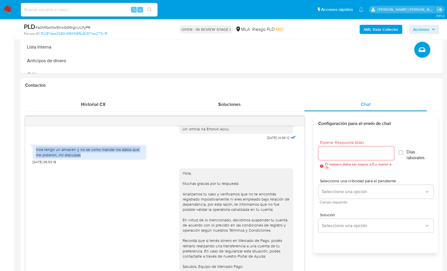
scroll to position [27, 0]
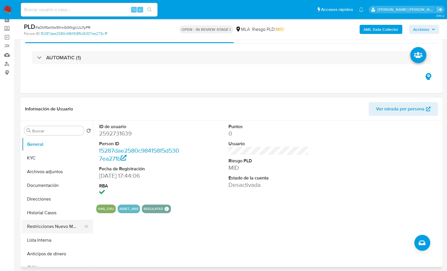
click at [54, 228] on button "Restricciones Nuevo Mundo" at bounding box center [55, 226] width 67 height 14
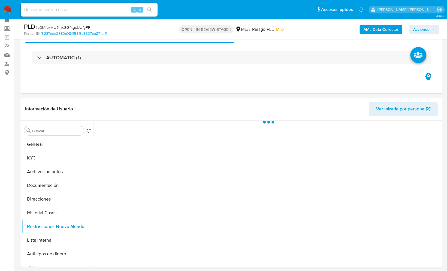
click at [365, 32] on b "AML Data Collector" at bounding box center [381, 29] width 35 height 9
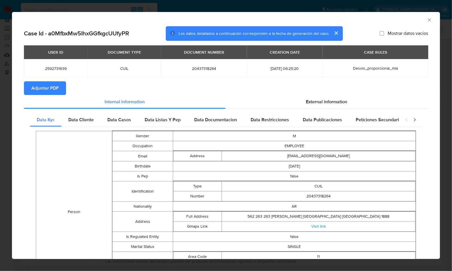
click at [52, 88] on span "Adjuntar PDF" at bounding box center [44, 88] width 27 height 13
click at [427, 19] on icon "Cerrar ventana" at bounding box center [430, 20] width 6 height 6
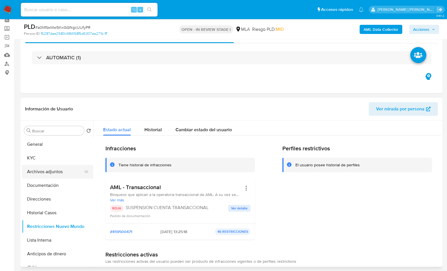
click at [50, 170] on button "Archivos adjuntos" at bounding box center [55, 172] width 67 height 14
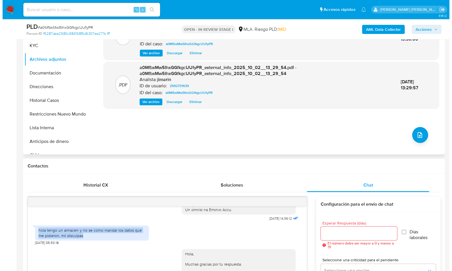
scroll to position [106, 0]
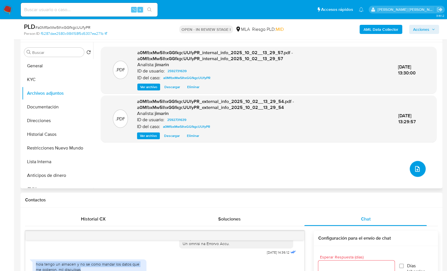
click at [420, 170] on button "upload-file" at bounding box center [418, 169] width 16 height 16
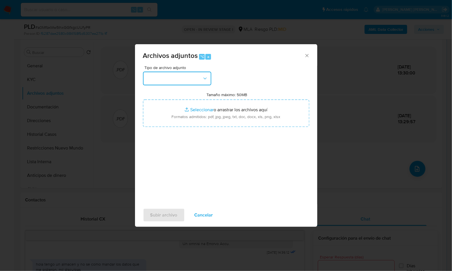
click at [158, 76] on button "button" at bounding box center [177, 79] width 68 height 14
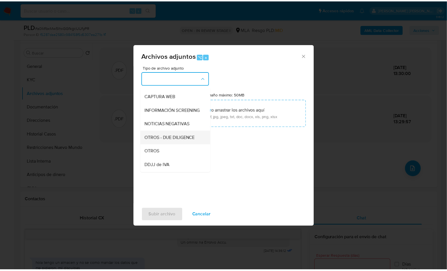
scroll to position [53, 0]
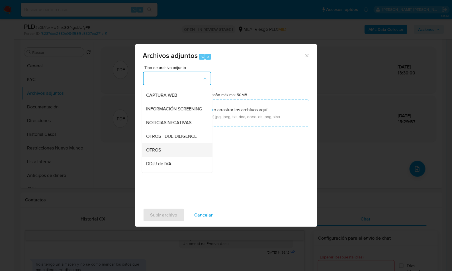
click at [159, 150] on div "OTROS" at bounding box center [175, 150] width 58 height 14
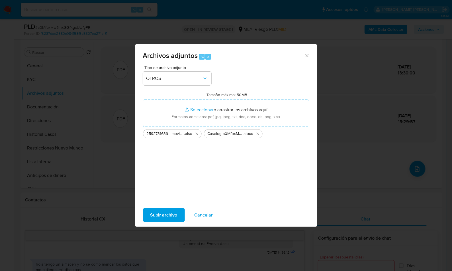
click at [174, 190] on div "Tipo de archivo adjunto OTROS Tamaño máximo: 50MB Seleccionar archivos Seleccio…" at bounding box center [226, 133] width 166 height 135
click at [164, 221] on div "Subir archivo Cancelar" at bounding box center [226, 215] width 182 height 22
click at [164, 217] on span "Subir archivo" at bounding box center [163, 215] width 27 height 13
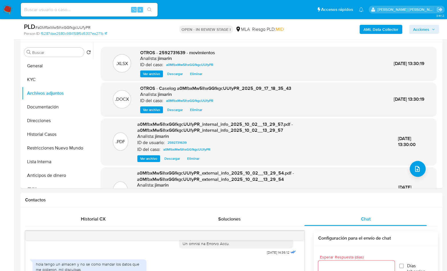
click at [428, 29] on span "Acciones" at bounding box center [421, 29] width 16 height 9
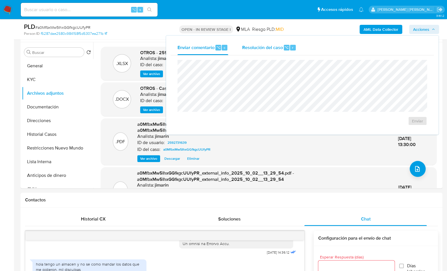
click at [296, 44] on button "Resolución del caso ⌥ r" at bounding box center [269, 47] width 68 height 15
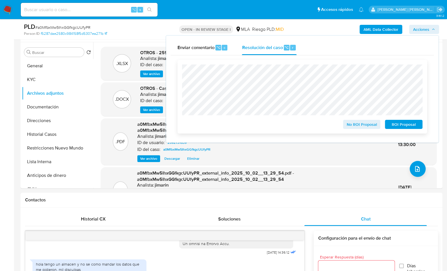
click at [403, 124] on span "ROI Proposal" at bounding box center [404, 124] width 30 height 8
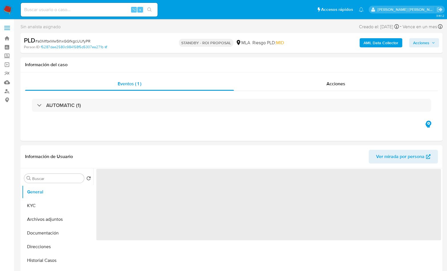
select select "10"
